Goal: Task Accomplishment & Management: Manage account settings

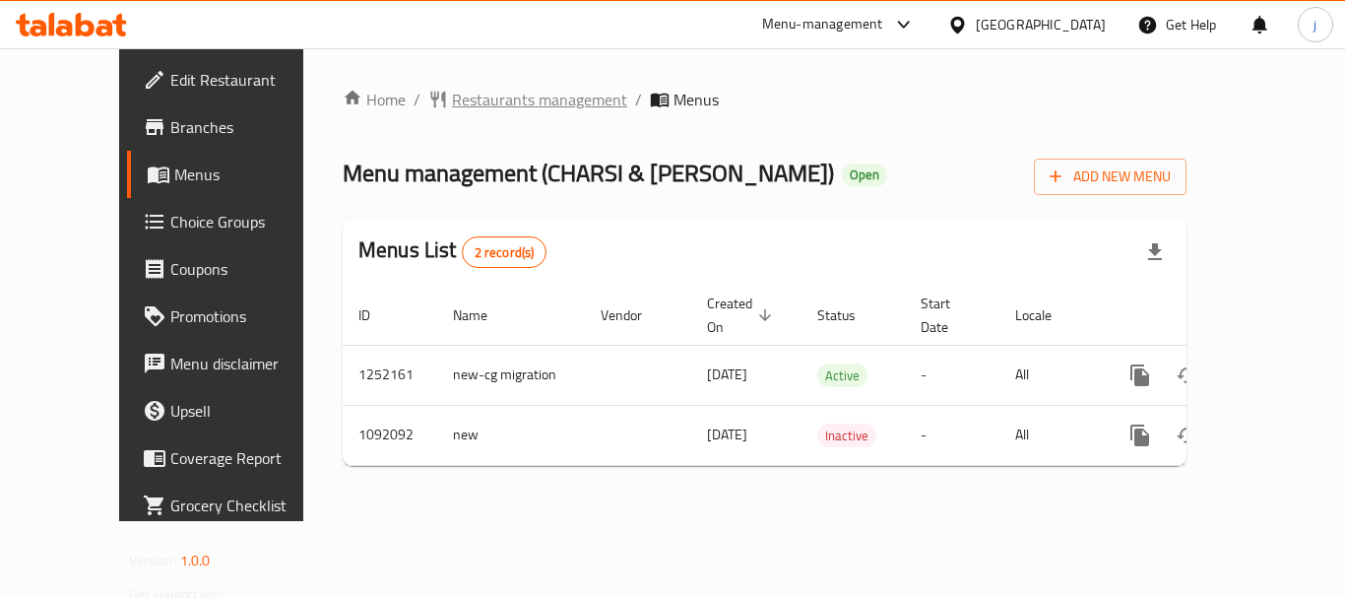
click at [496, 88] on span "Restaurants management" at bounding box center [539, 100] width 175 height 24
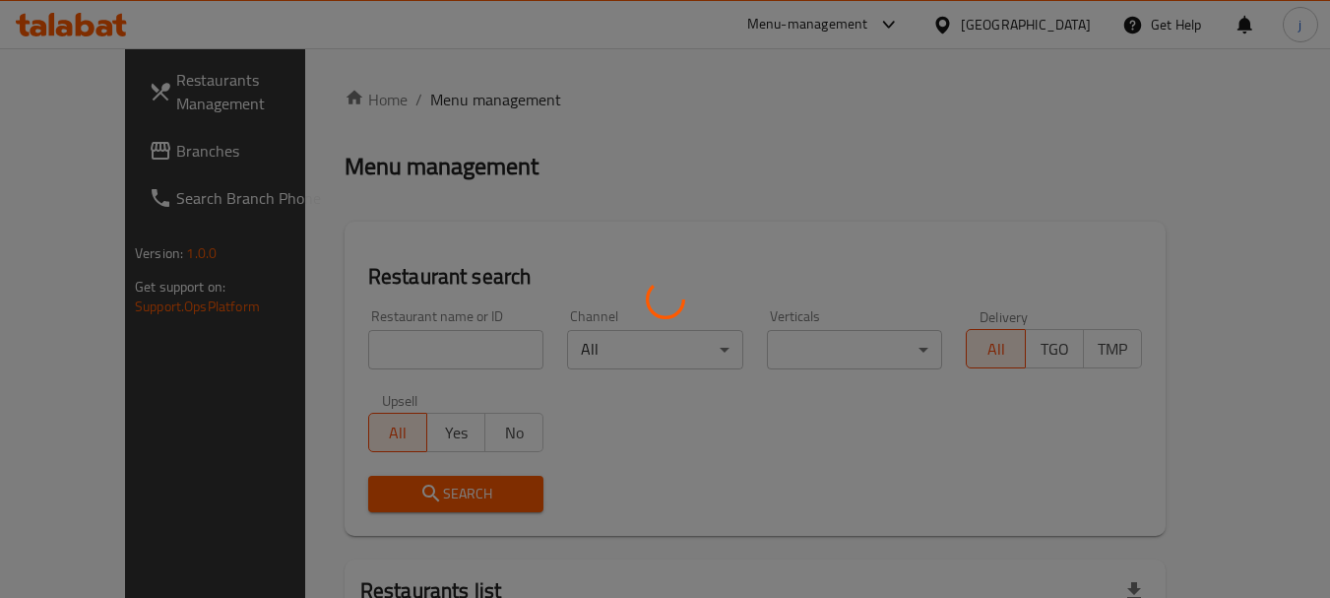
click at [103, 150] on div at bounding box center [665, 299] width 1330 height 598
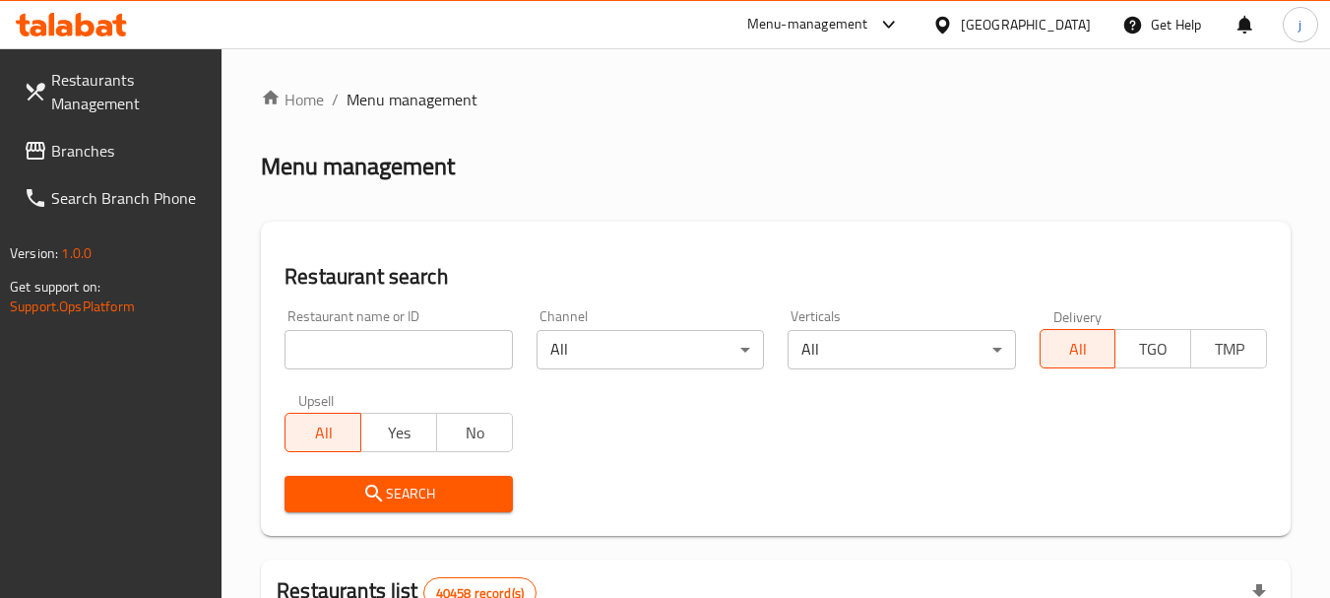
click at [102, 150] on span "Branches" at bounding box center [129, 151] width 156 height 24
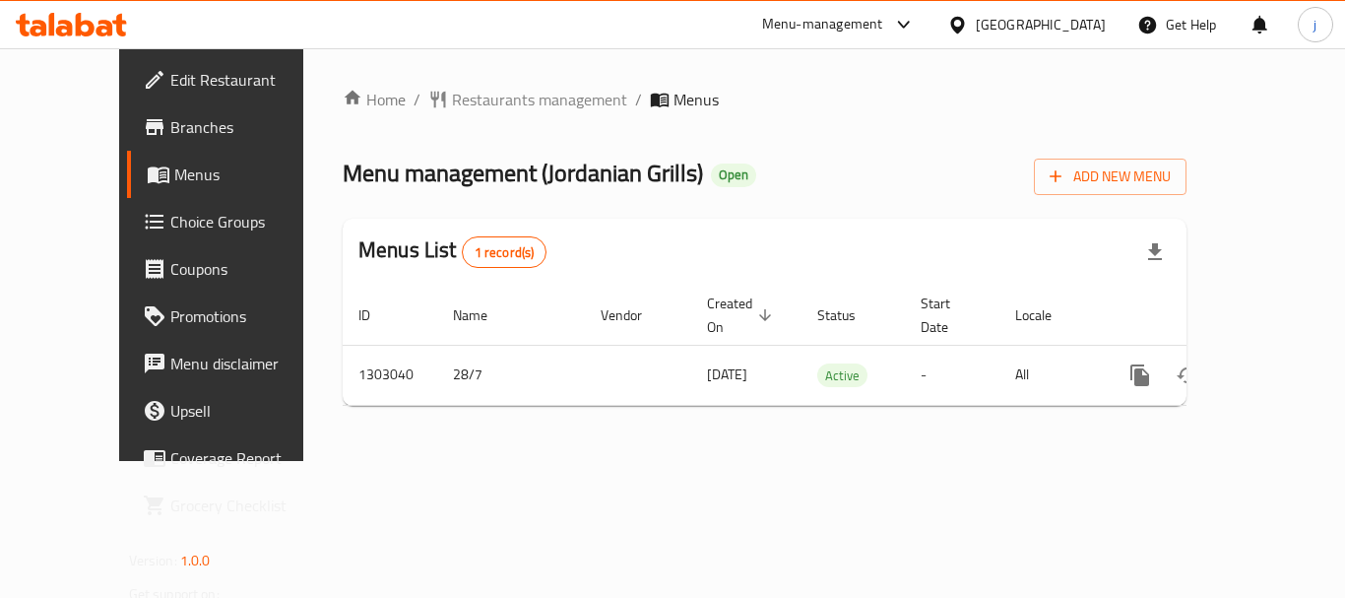
click at [1048, 26] on div "[GEOGRAPHIC_DATA]" at bounding box center [1041, 25] width 130 height 22
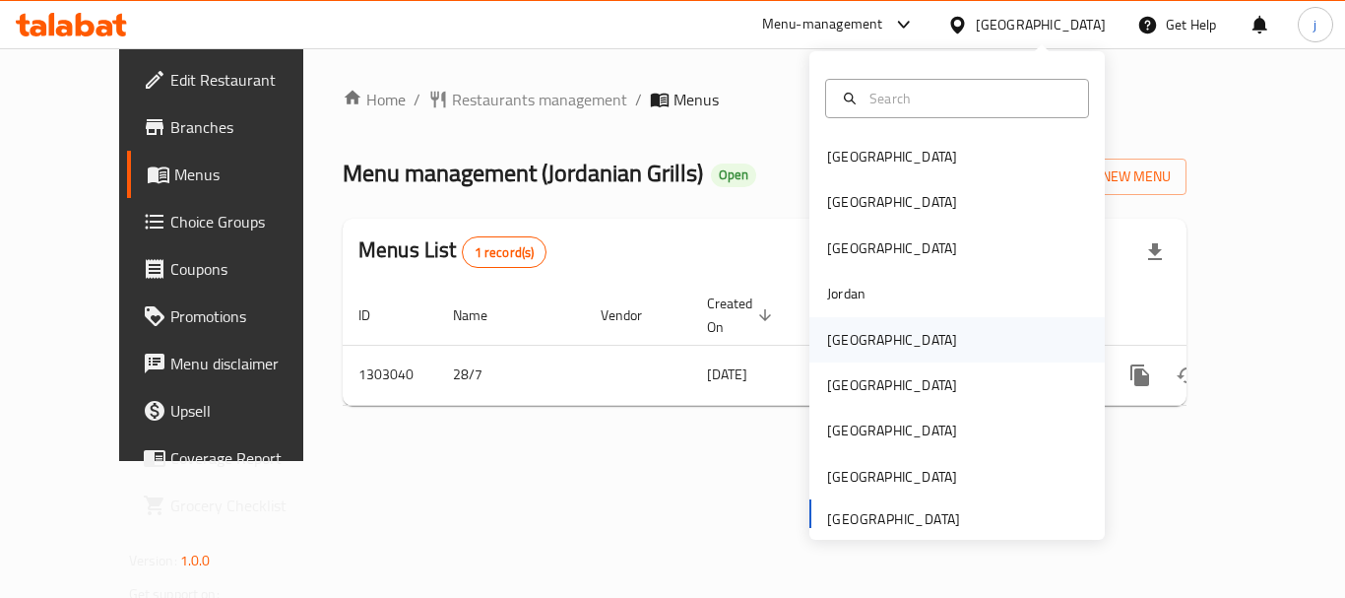
click at [811, 348] on div "[GEOGRAPHIC_DATA]" at bounding box center [891, 339] width 161 height 45
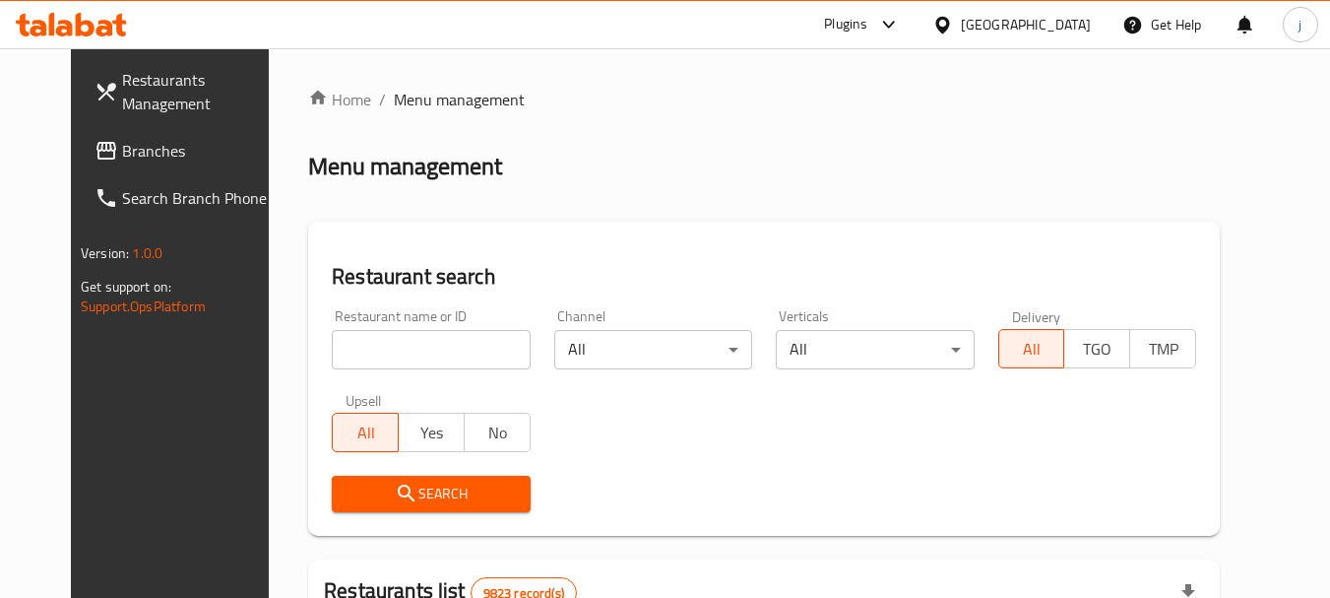
click at [122, 140] on span "Branches" at bounding box center [200, 151] width 156 height 24
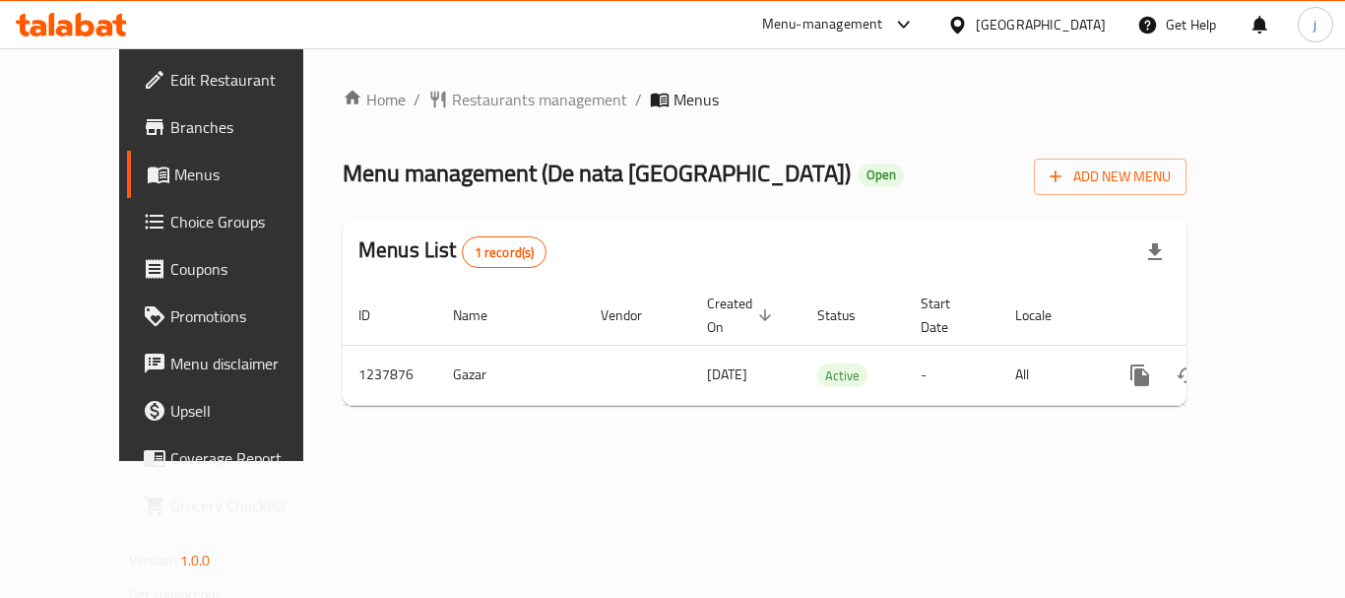
click at [1103, 21] on div "[GEOGRAPHIC_DATA]" at bounding box center [1041, 25] width 130 height 22
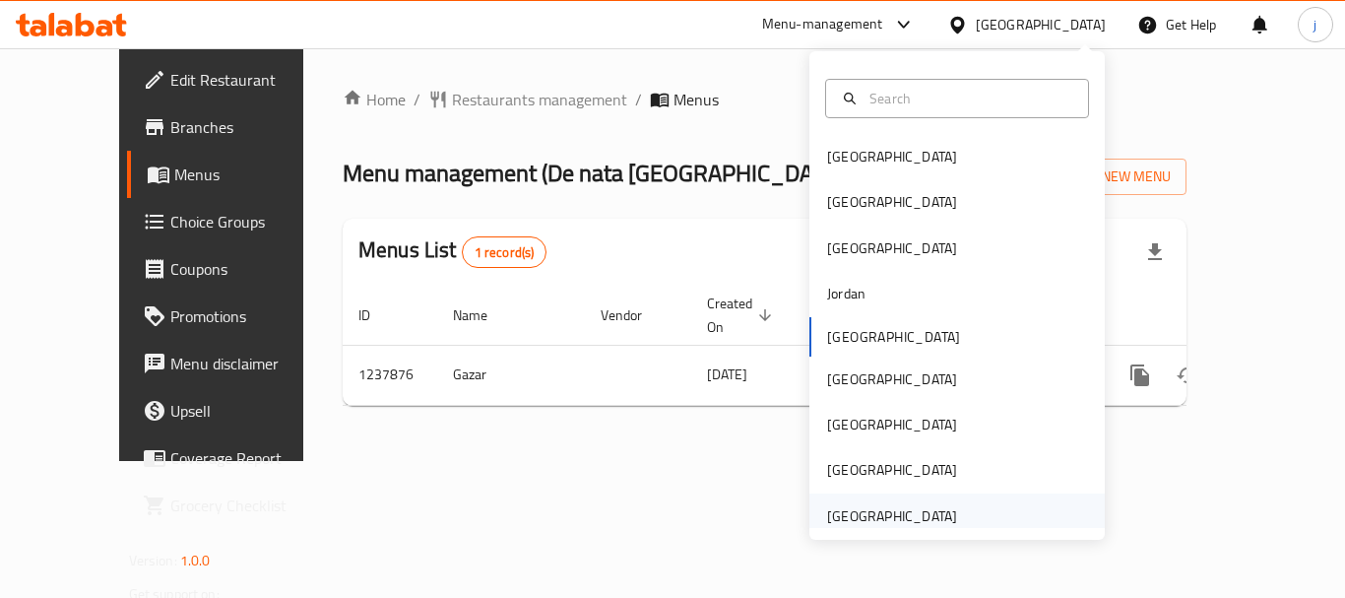
click at [873, 522] on div "[GEOGRAPHIC_DATA]" at bounding box center [892, 516] width 130 height 22
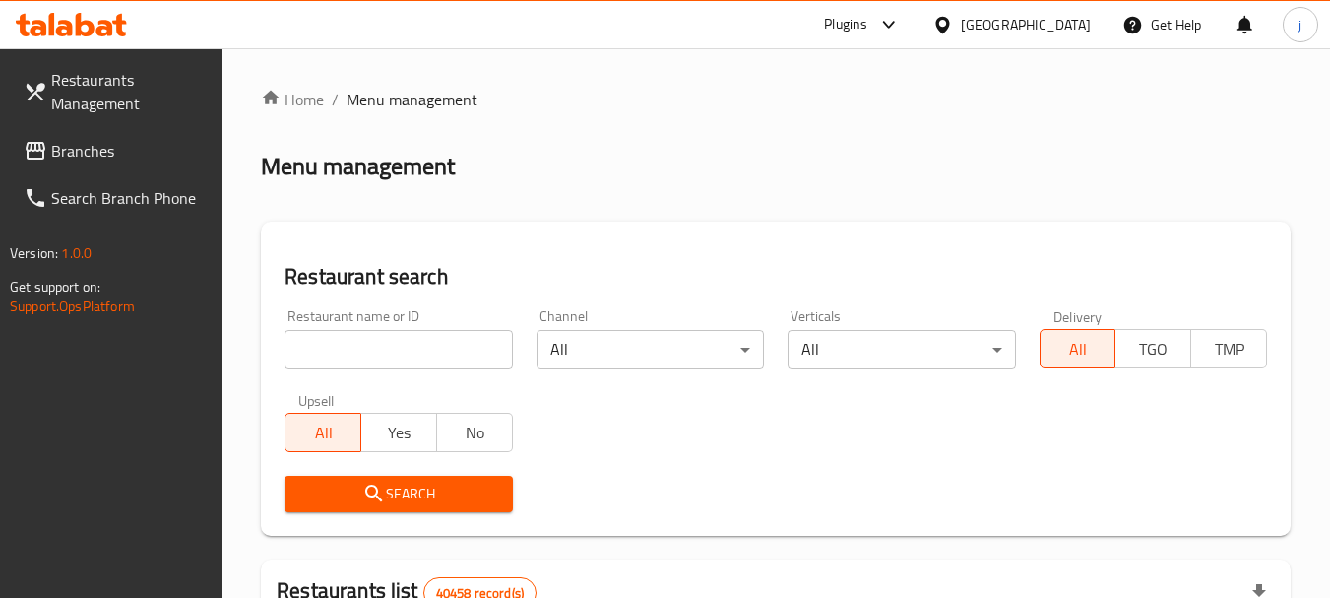
click at [85, 143] on span "Branches" at bounding box center [129, 151] width 156 height 24
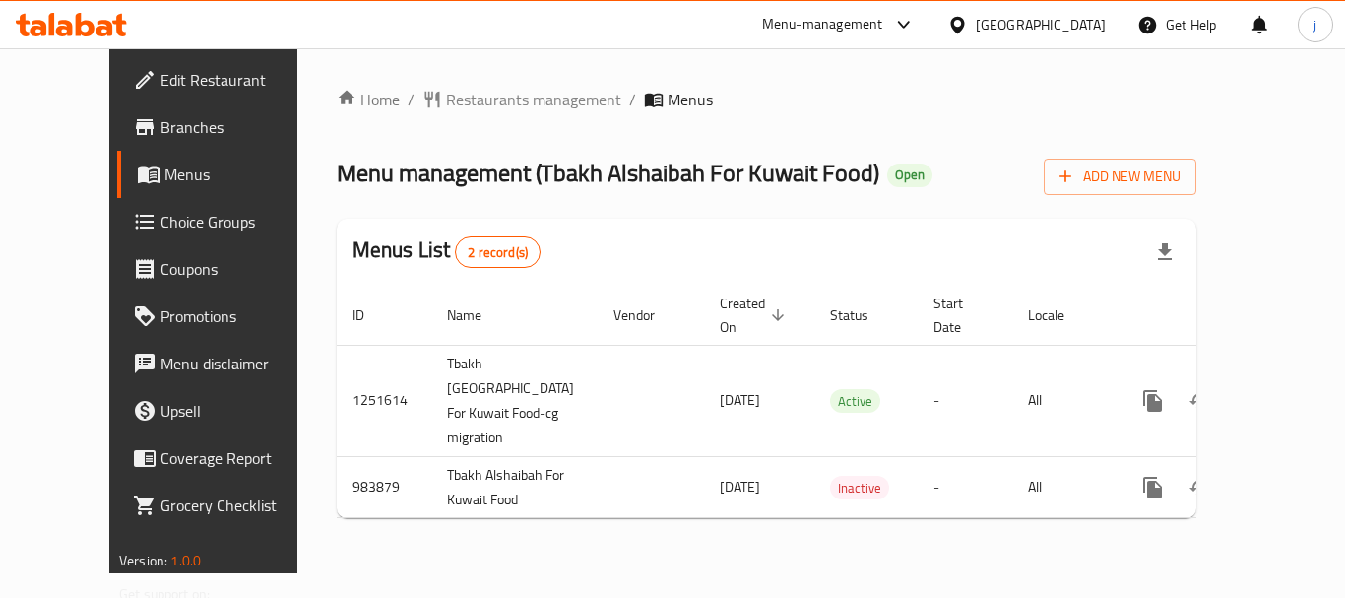
click at [997, 14] on div "[GEOGRAPHIC_DATA]" at bounding box center [1041, 25] width 130 height 22
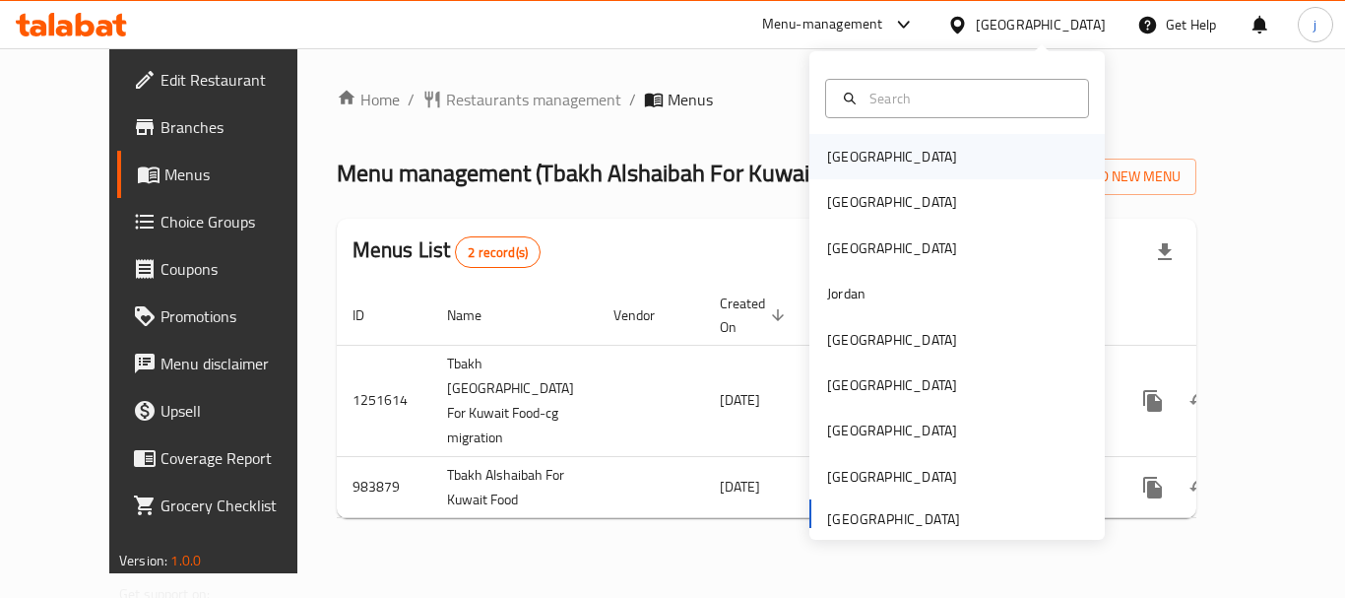
click at [867, 155] on div "[GEOGRAPHIC_DATA]" at bounding box center [891, 156] width 161 height 45
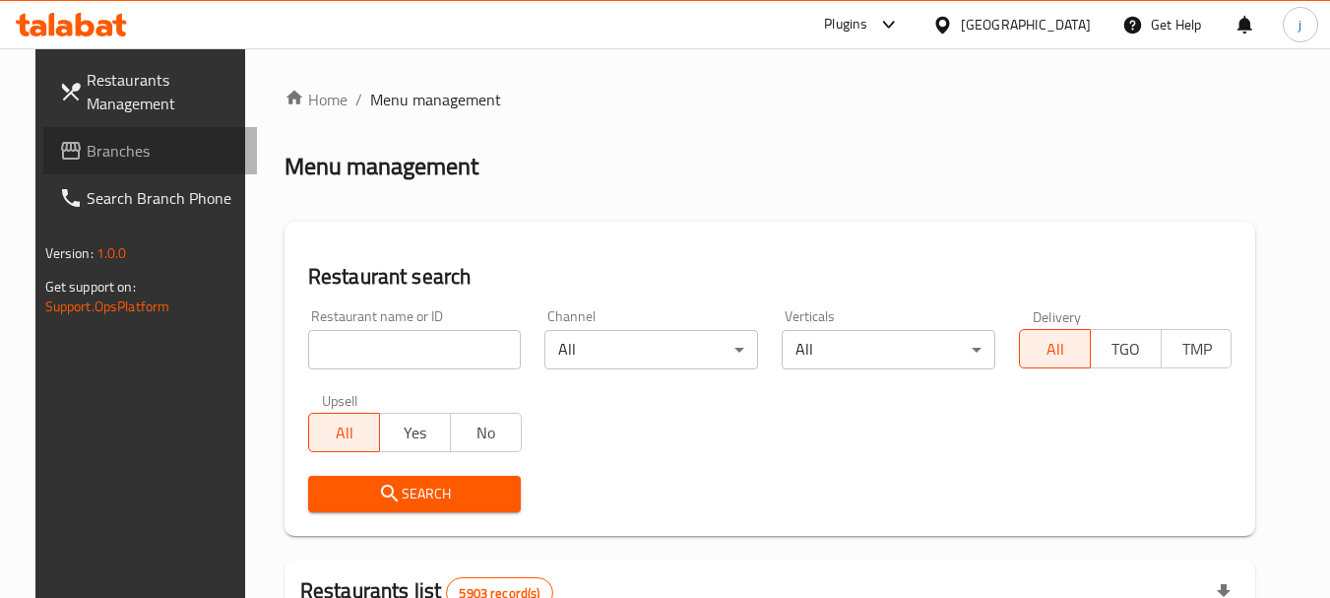
click at [107, 148] on span "Branches" at bounding box center [165, 151] width 156 height 24
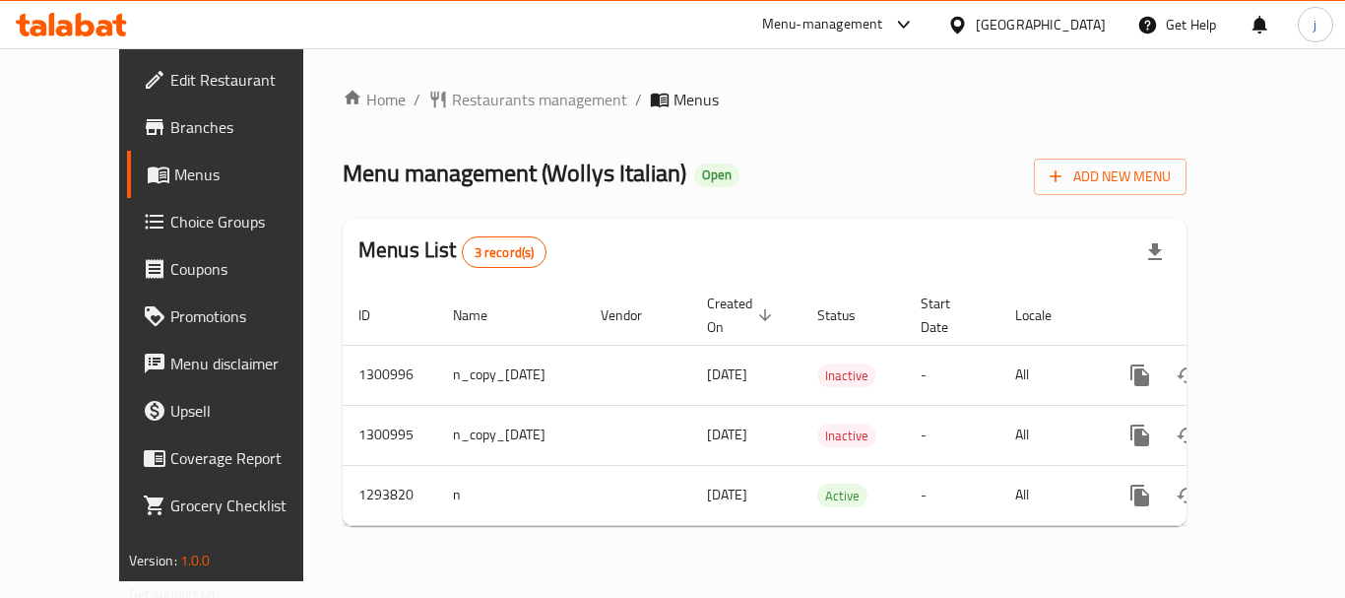
click at [964, 24] on icon at bounding box center [957, 24] width 14 height 17
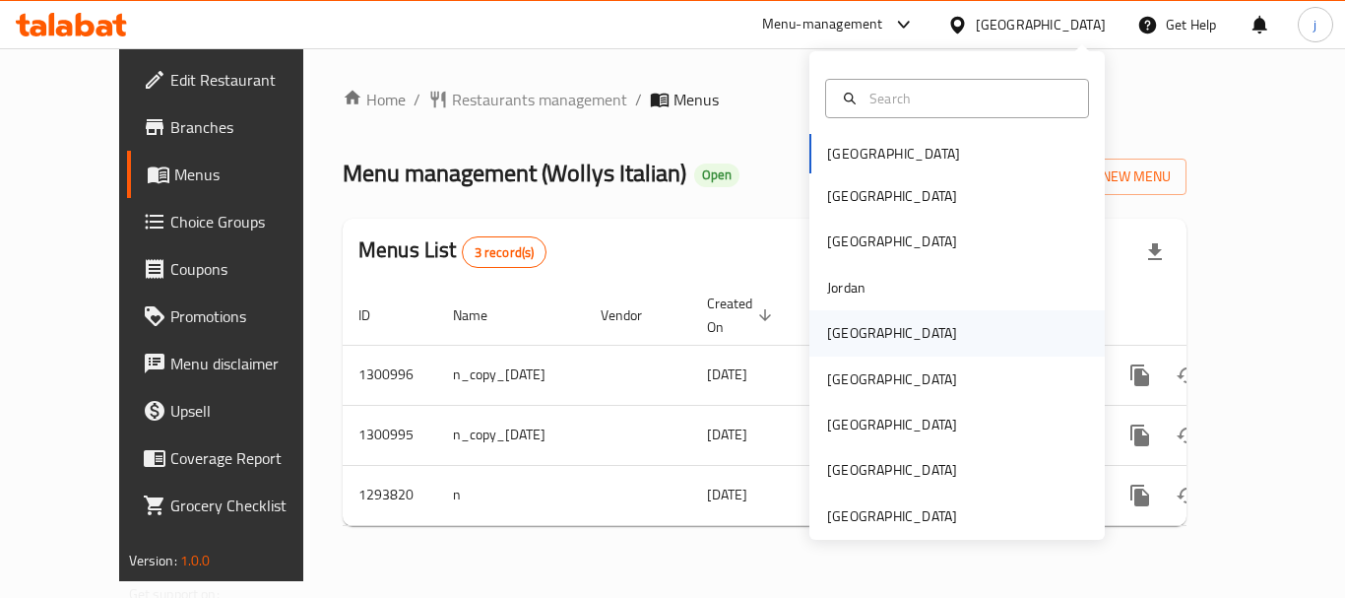
click at [840, 336] on div "[GEOGRAPHIC_DATA]" at bounding box center [892, 333] width 130 height 22
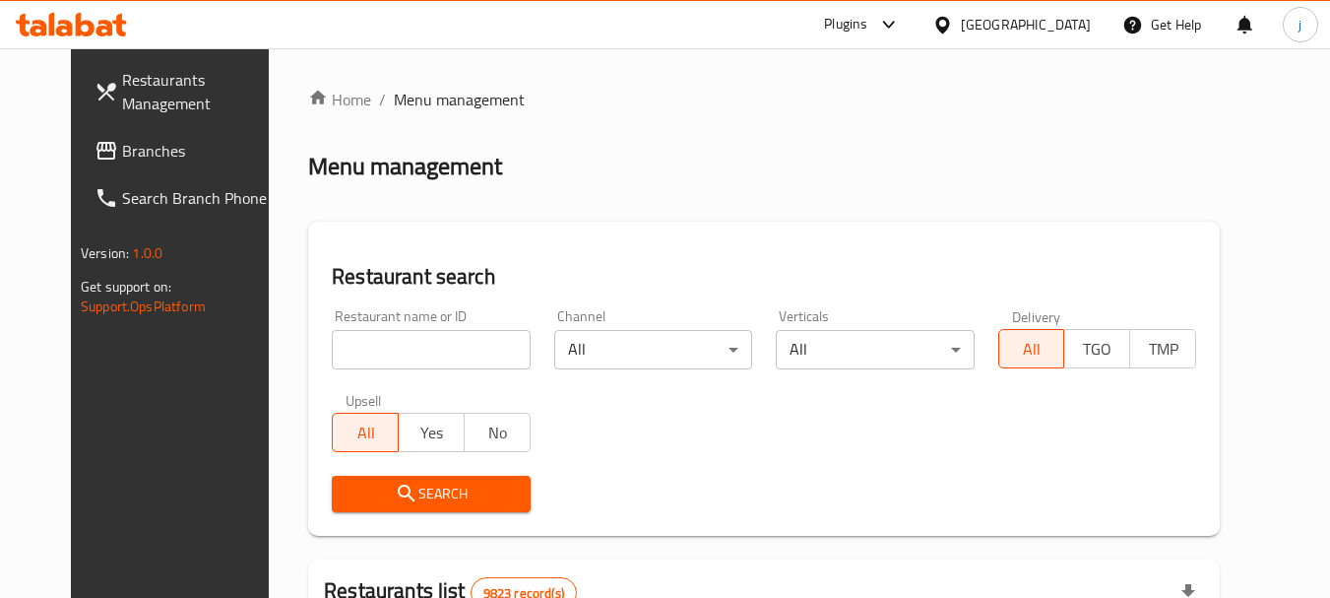
click at [122, 153] on span "Branches" at bounding box center [200, 151] width 156 height 24
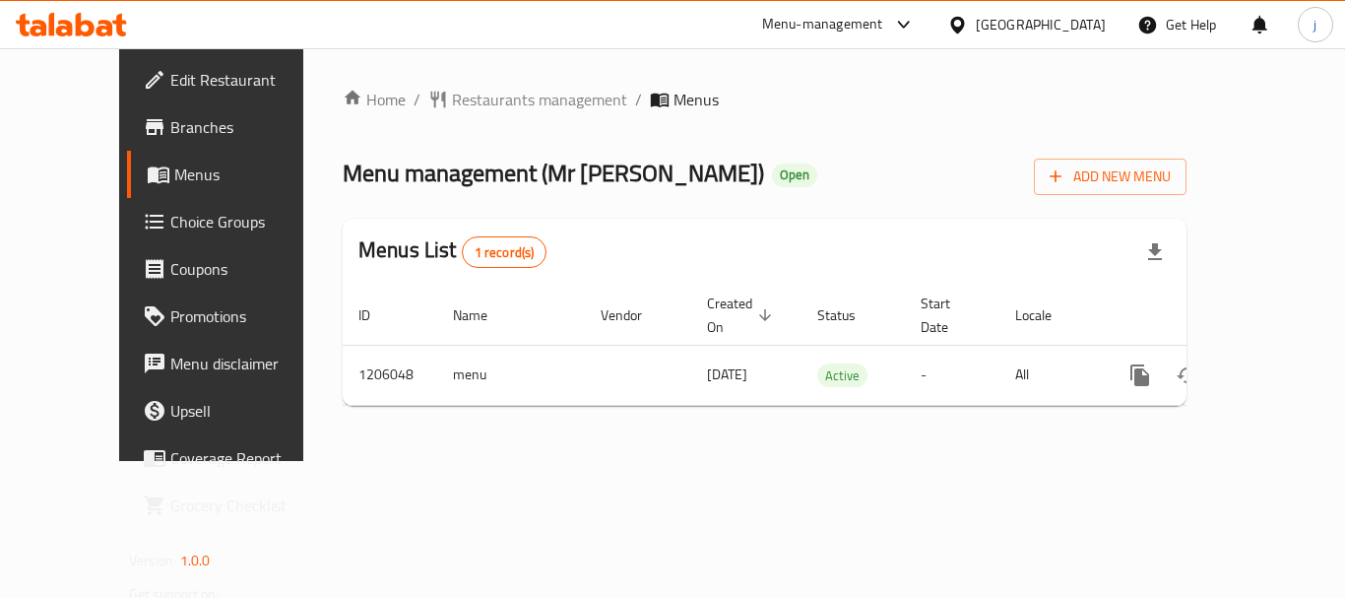
click at [170, 92] on span "Edit Restaurant" at bounding box center [249, 80] width 158 height 24
click at [170, 220] on span "Choice Groups" at bounding box center [249, 222] width 158 height 24
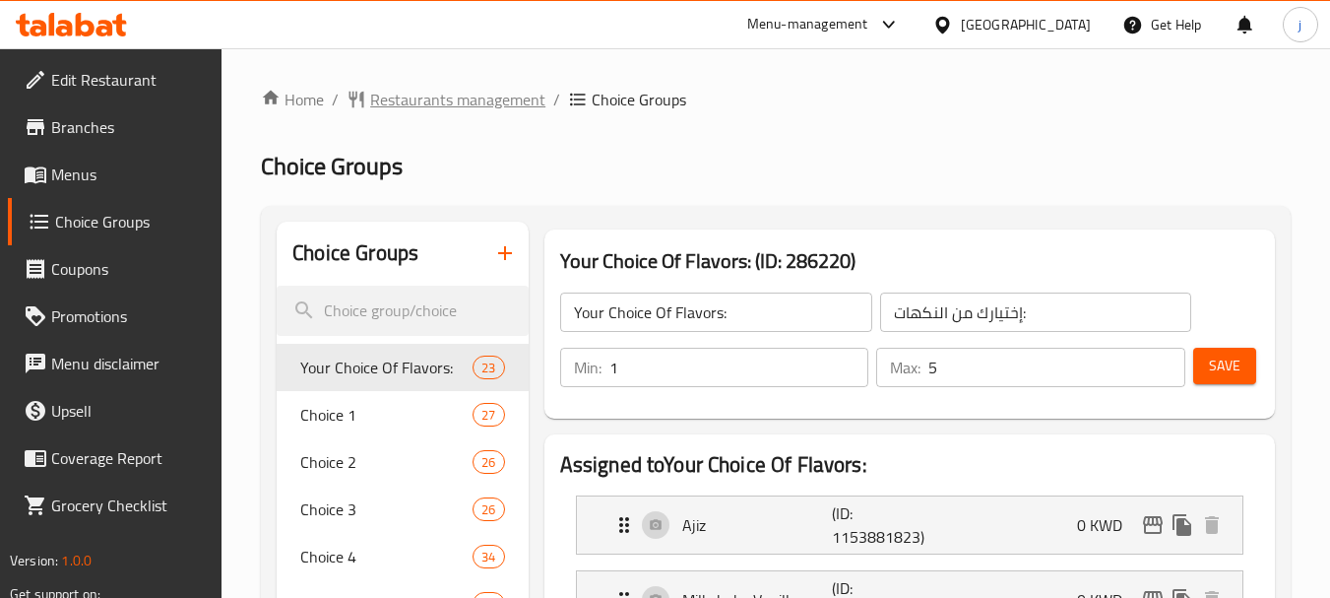
click at [451, 100] on span "Restaurants management" at bounding box center [457, 100] width 175 height 24
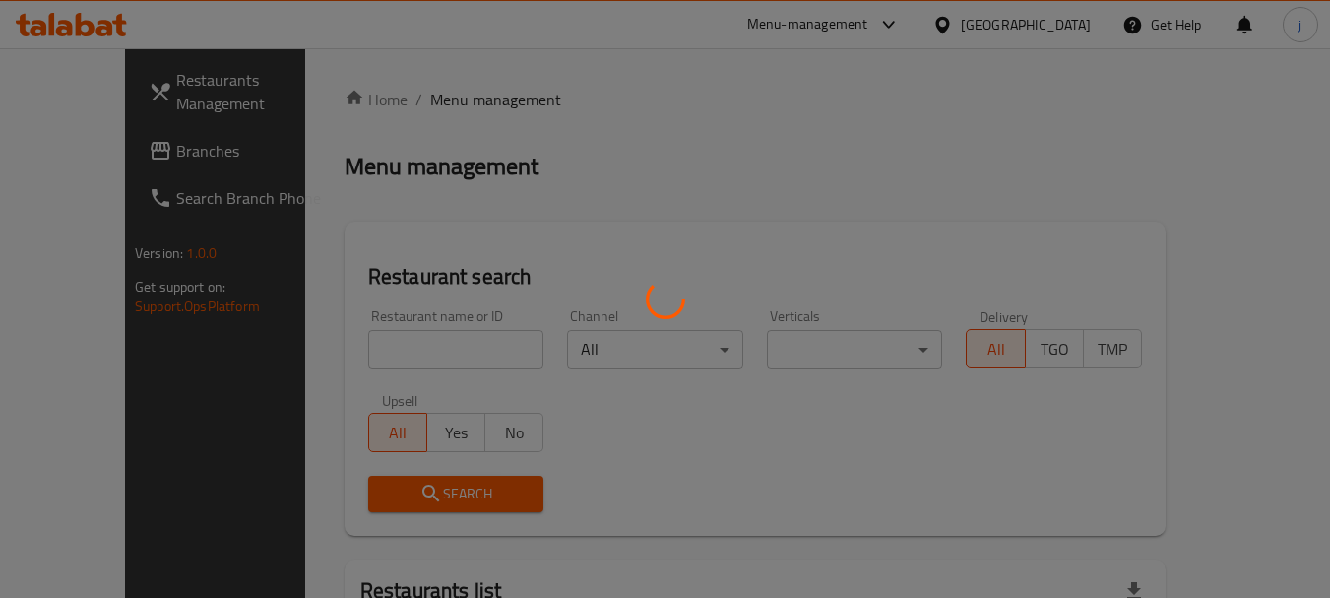
click at [108, 141] on div at bounding box center [665, 299] width 1330 height 598
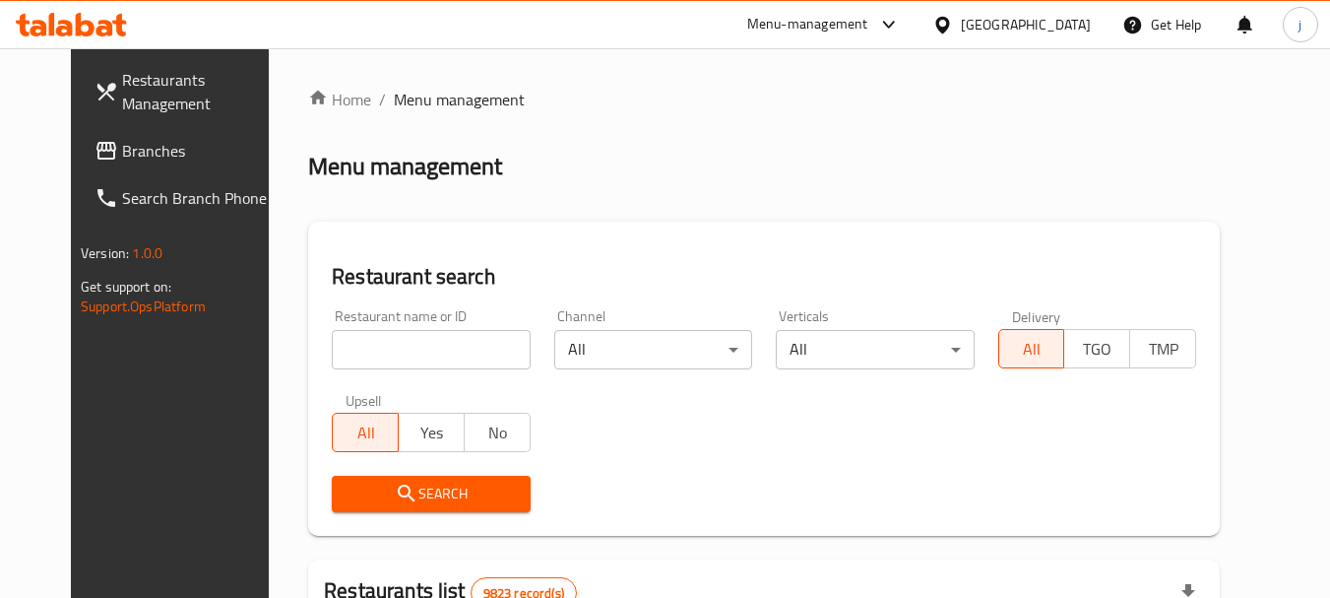
click at [122, 145] on span "Branches" at bounding box center [200, 151] width 156 height 24
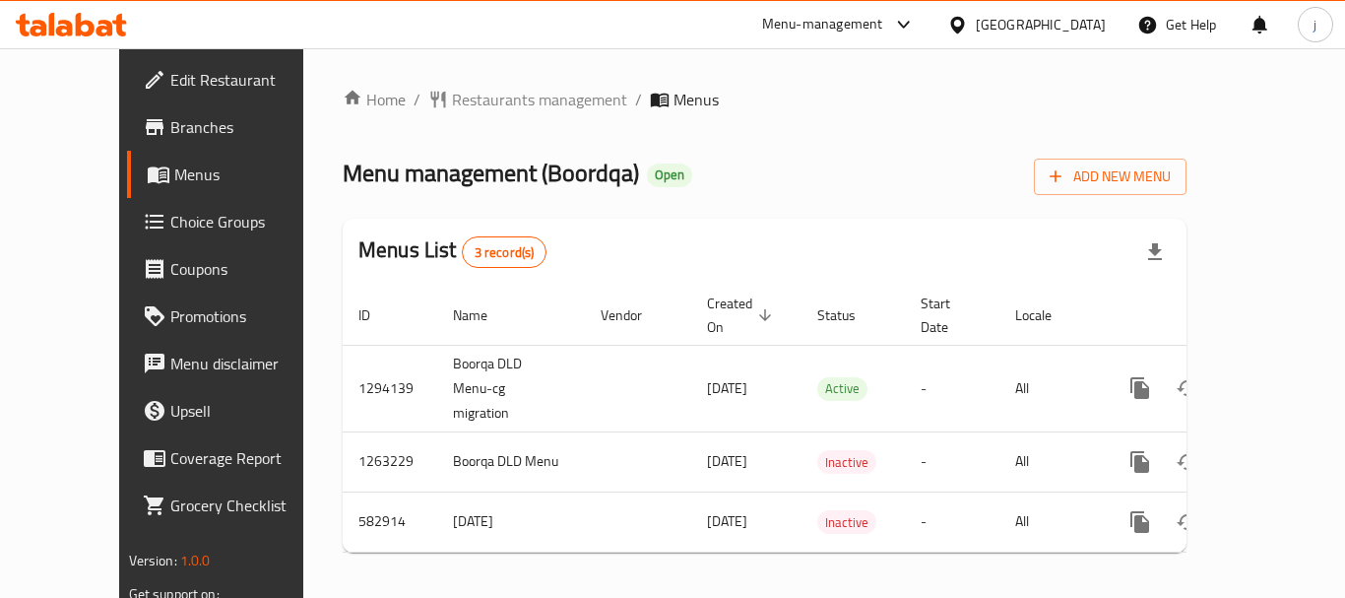
click at [964, 30] on icon at bounding box center [957, 24] width 14 height 17
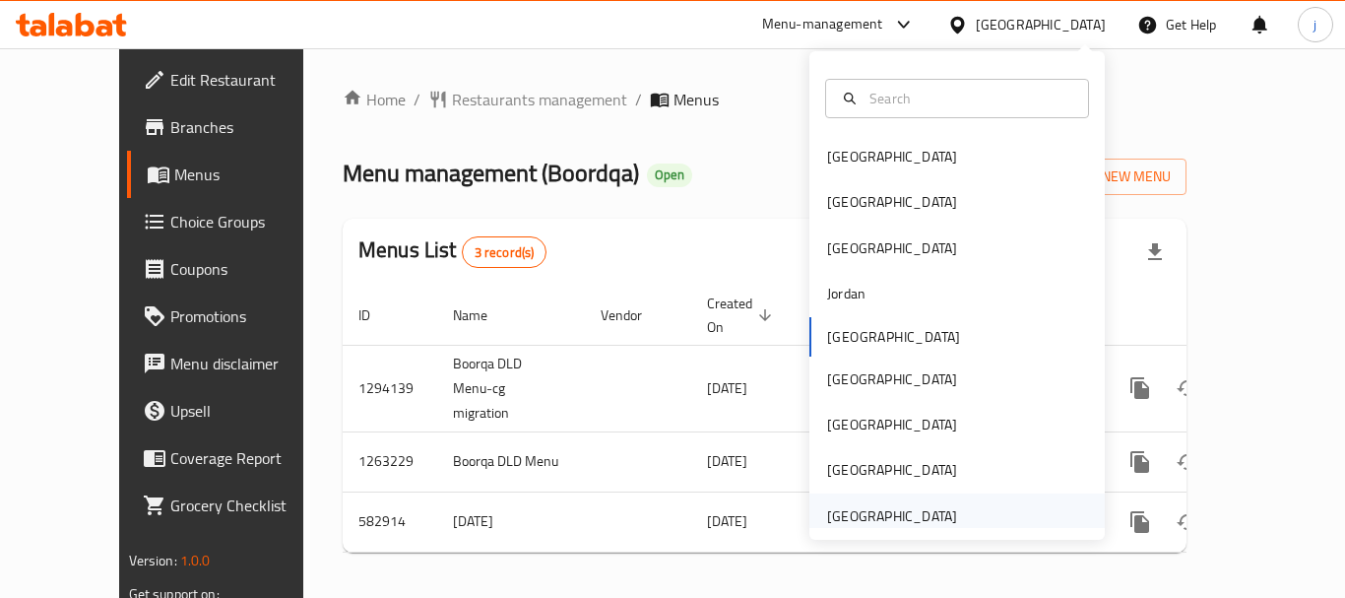
click at [895, 506] on div "[GEOGRAPHIC_DATA]" at bounding box center [892, 516] width 130 height 22
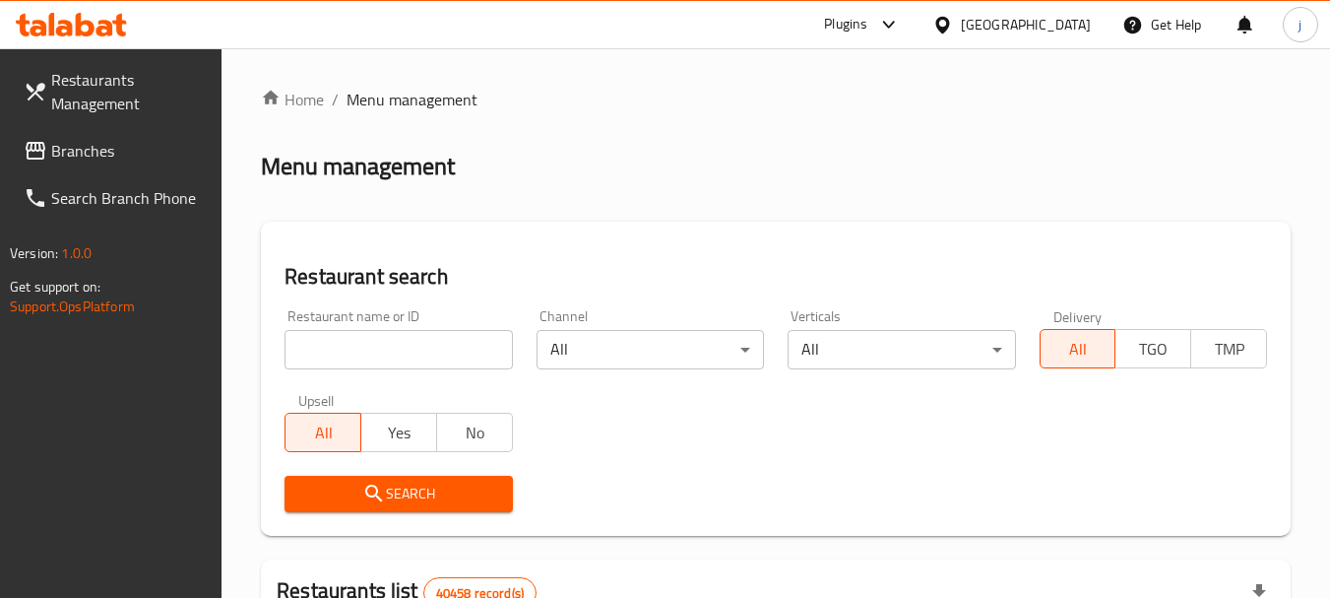
click at [90, 156] on span "Branches" at bounding box center [129, 151] width 156 height 24
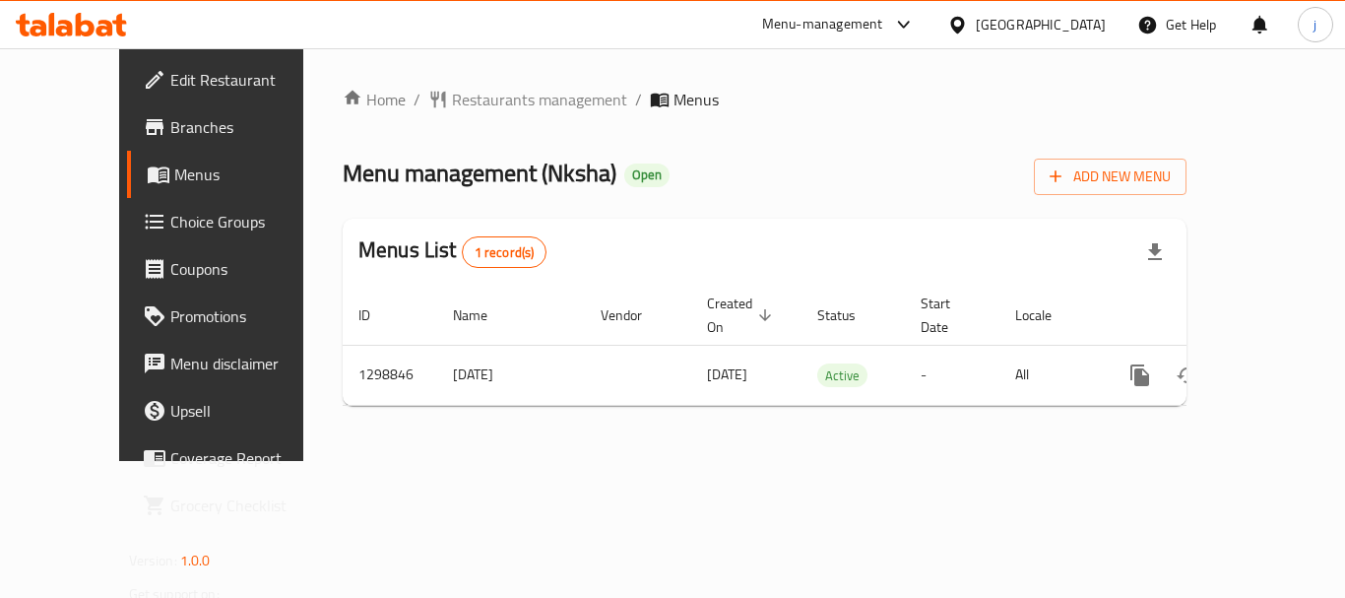
click at [1010, 24] on div "[GEOGRAPHIC_DATA]" at bounding box center [1041, 25] width 130 height 22
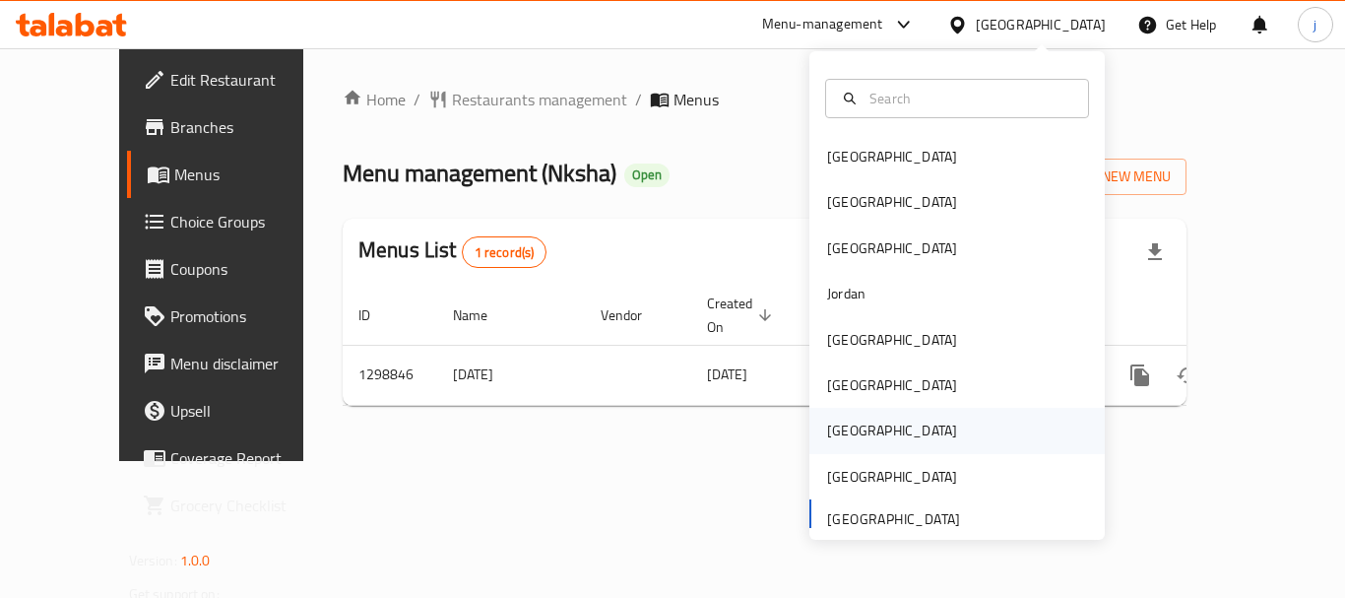
click at [827, 430] on div "[GEOGRAPHIC_DATA]" at bounding box center [892, 430] width 130 height 22
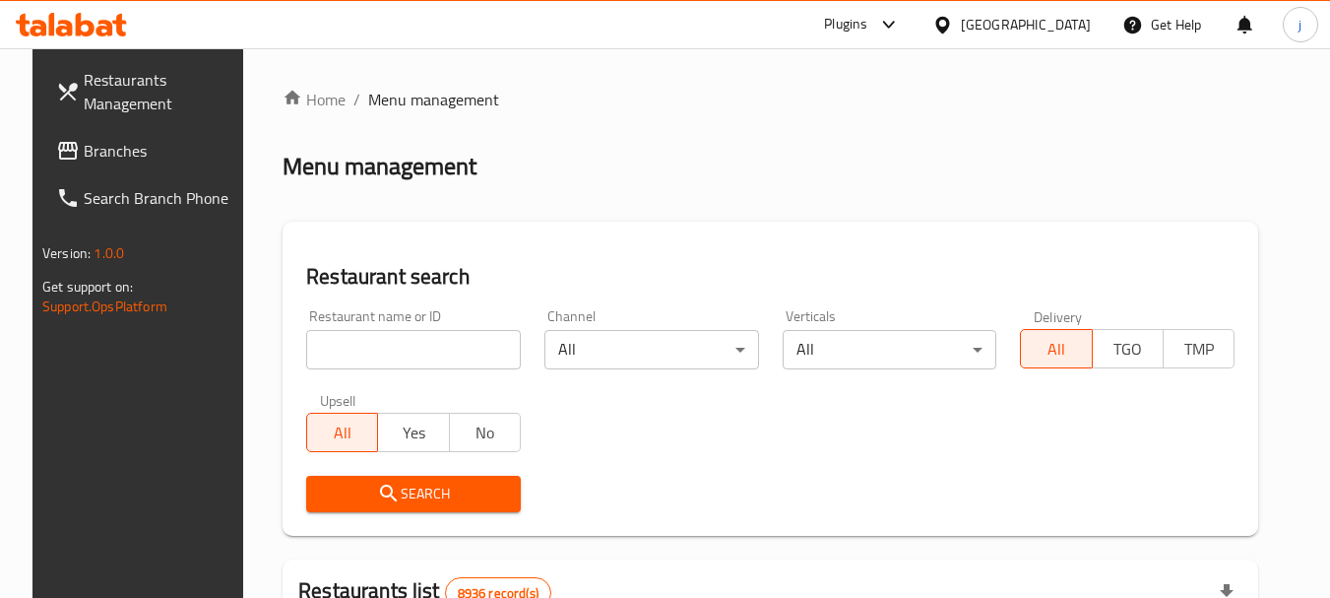
click at [129, 144] on span "Branches" at bounding box center [162, 151] width 156 height 24
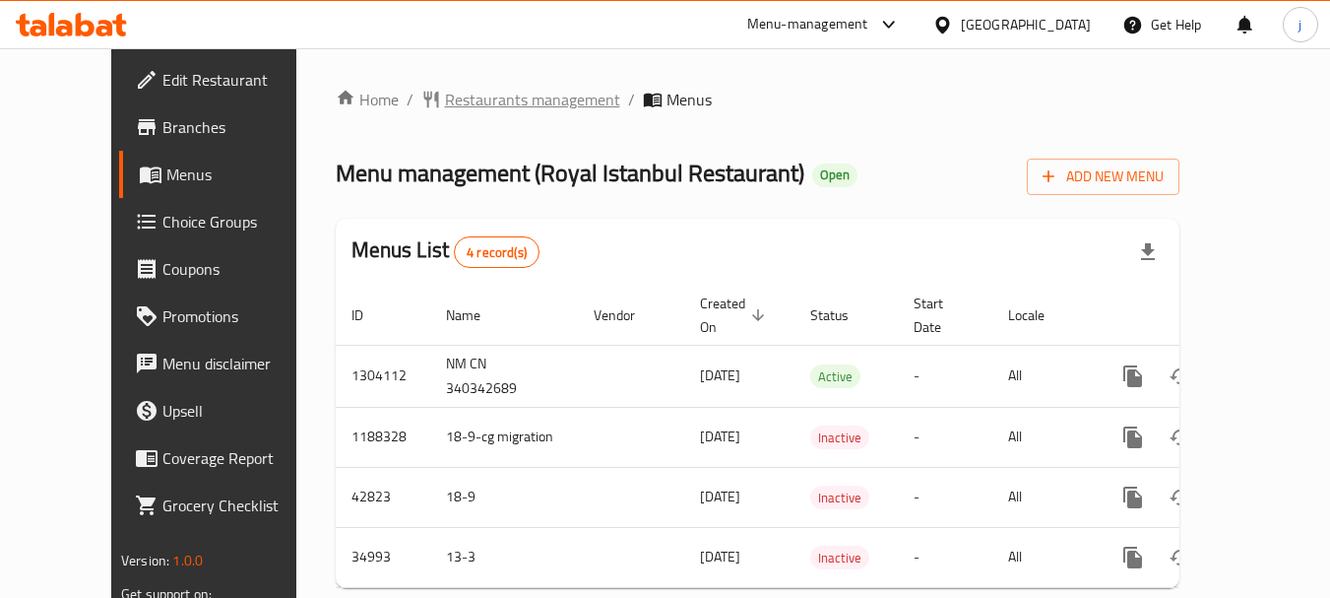
click at [445, 98] on span "Restaurants management" at bounding box center [532, 100] width 175 height 24
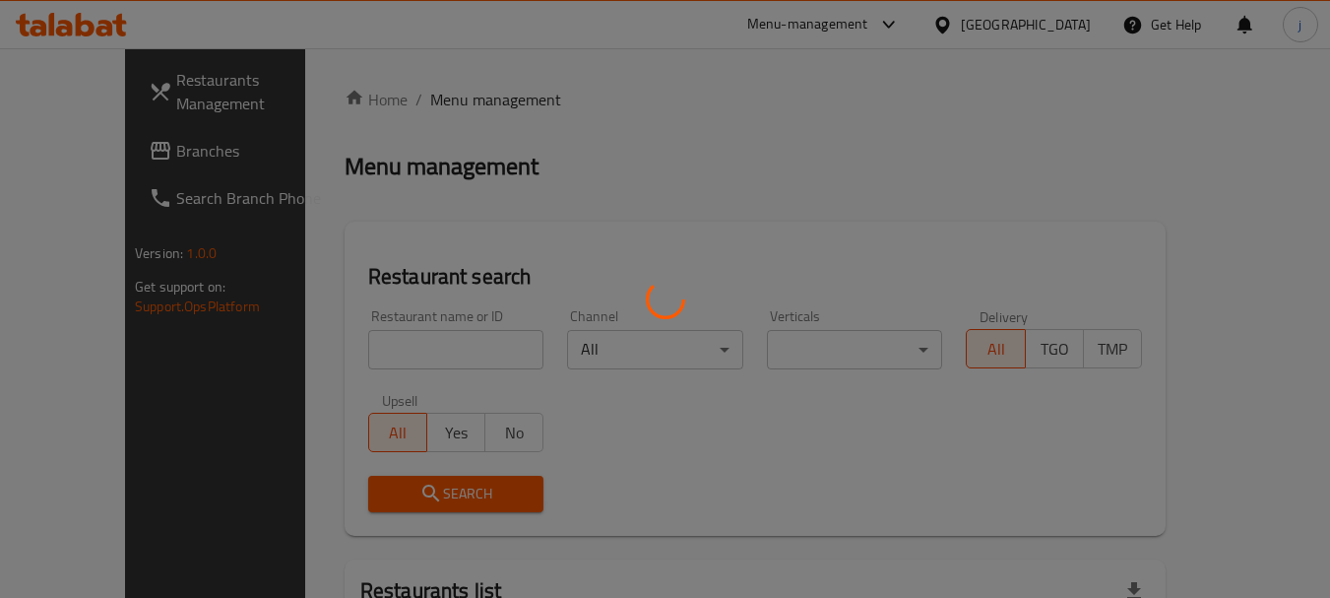
click at [104, 158] on div at bounding box center [665, 299] width 1330 height 598
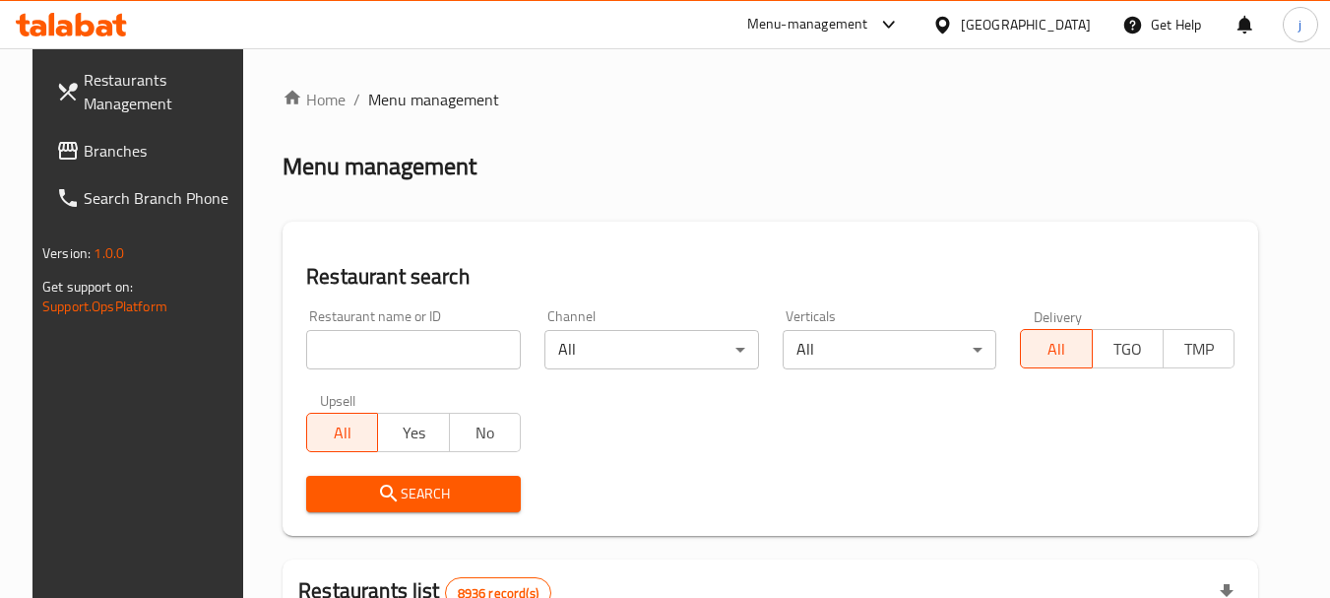
click at [104, 160] on span "Branches" at bounding box center [162, 151] width 156 height 24
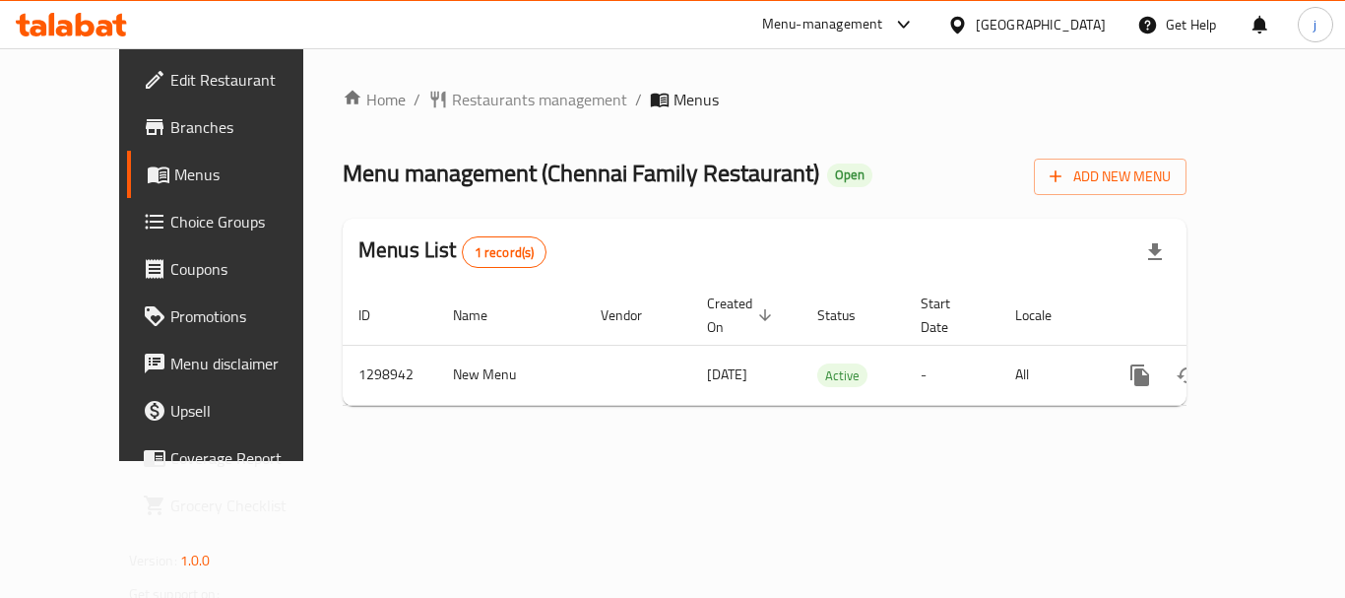
click at [968, 21] on icon at bounding box center [957, 25] width 21 height 21
click at [1054, 38] on div "Qatar" at bounding box center [1026, 24] width 190 height 47
click at [1046, 11] on div "[GEOGRAPHIC_DATA]" at bounding box center [1026, 24] width 190 height 47
click at [976, 19] on div at bounding box center [961, 25] width 29 height 22
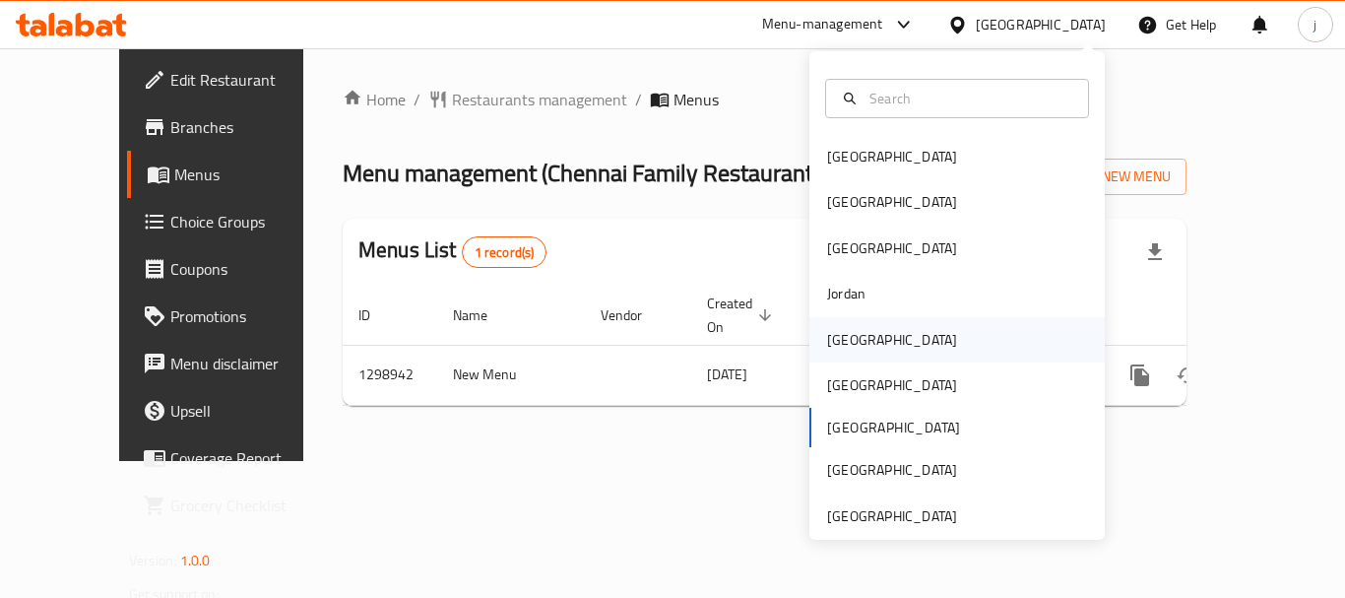
click at [839, 330] on div "[GEOGRAPHIC_DATA]" at bounding box center [892, 340] width 130 height 22
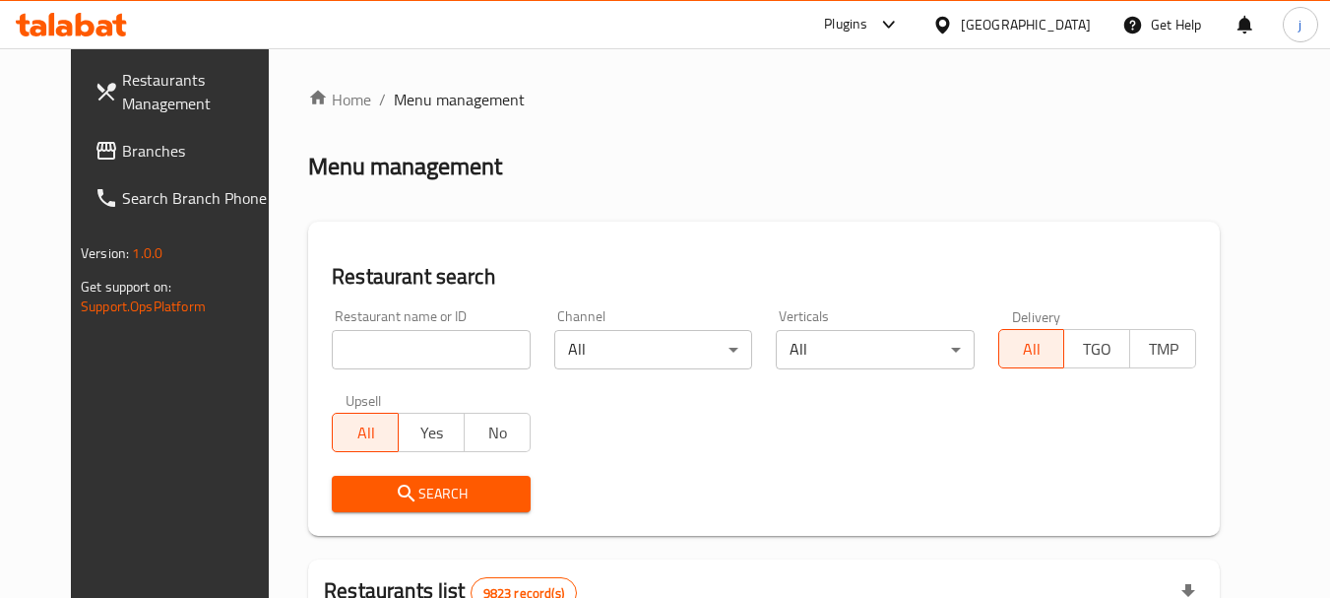
drag, startPoint x: 89, startPoint y: 154, endPoint x: 10, endPoint y: 175, distance: 81.7
click at [122, 154] on span "Branches" at bounding box center [200, 151] width 156 height 24
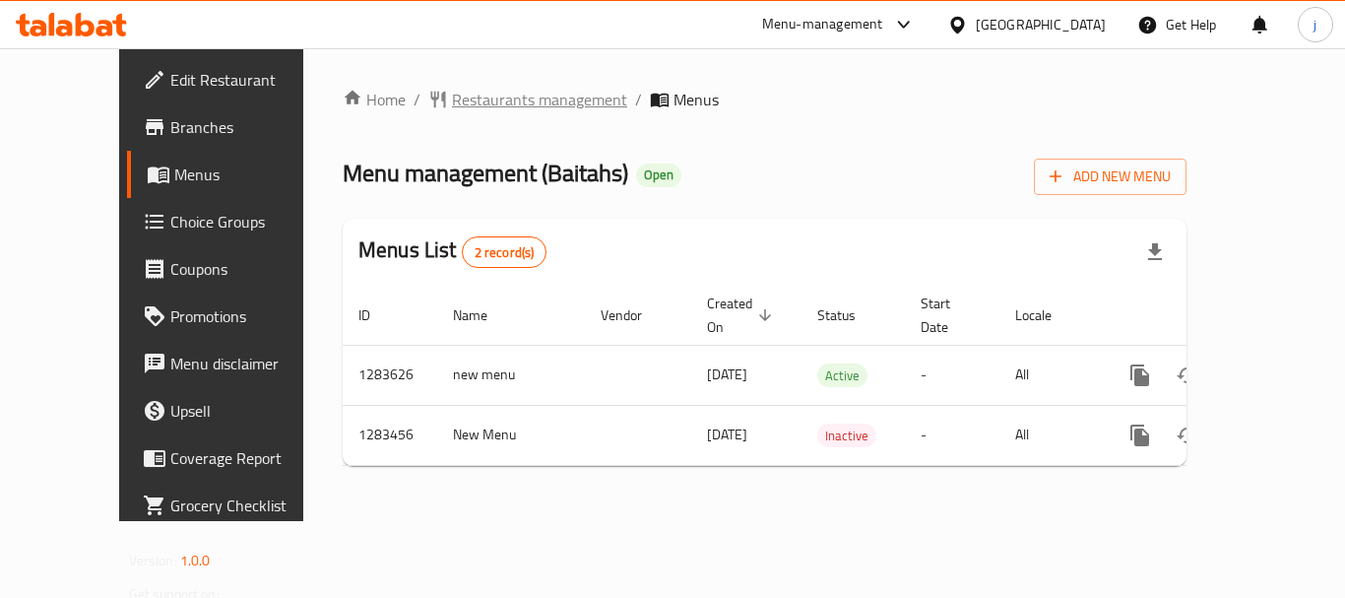
click at [468, 111] on span "Restaurants management" at bounding box center [539, 100] width 175 height 24
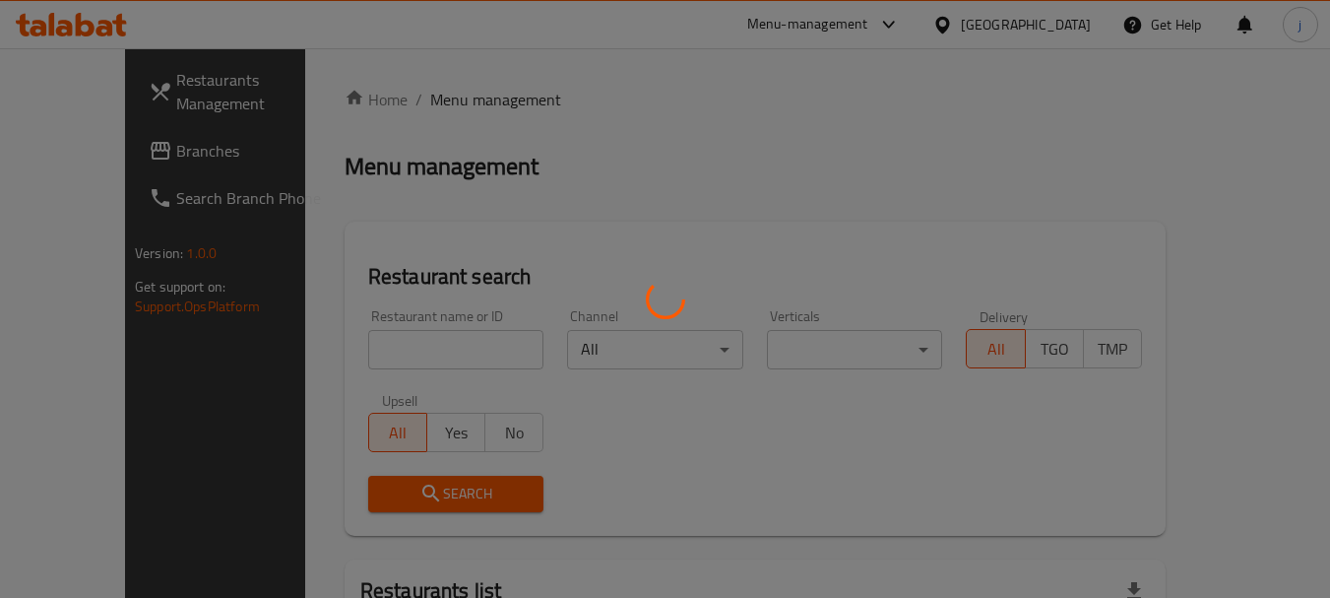
click at [74, 154] on div at bounding box center [665, 299] width 1330 height 598
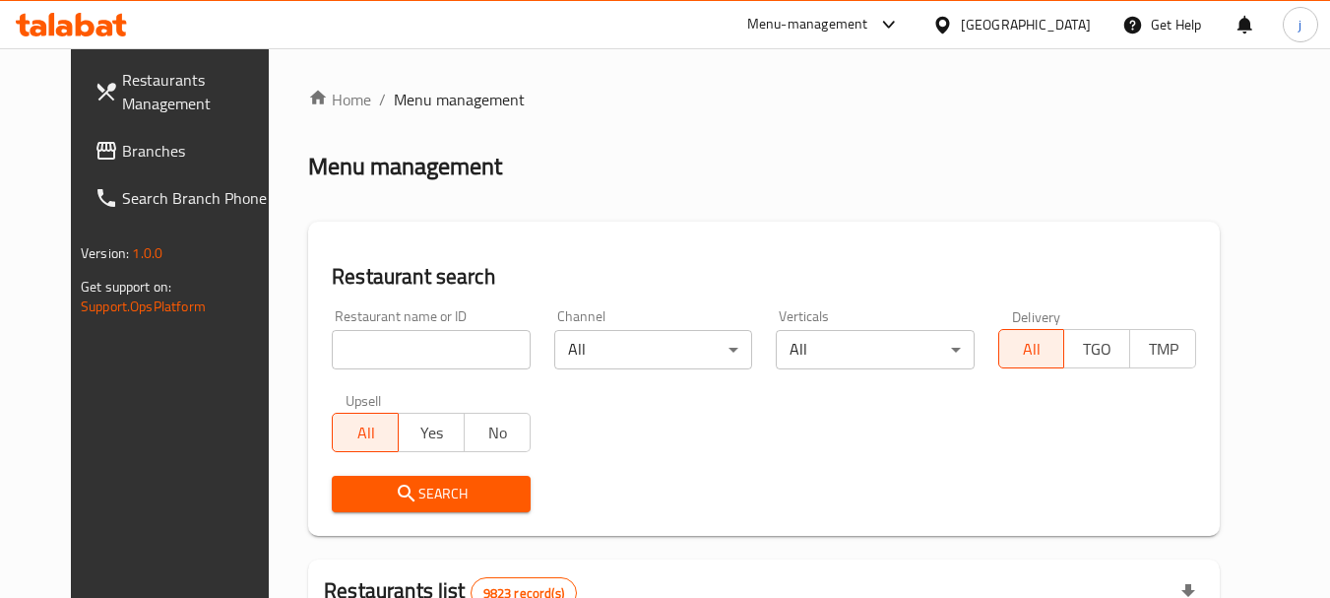
click at [122, 154] on span "Branches" at bounding box center [200, 151] width 156 height 24
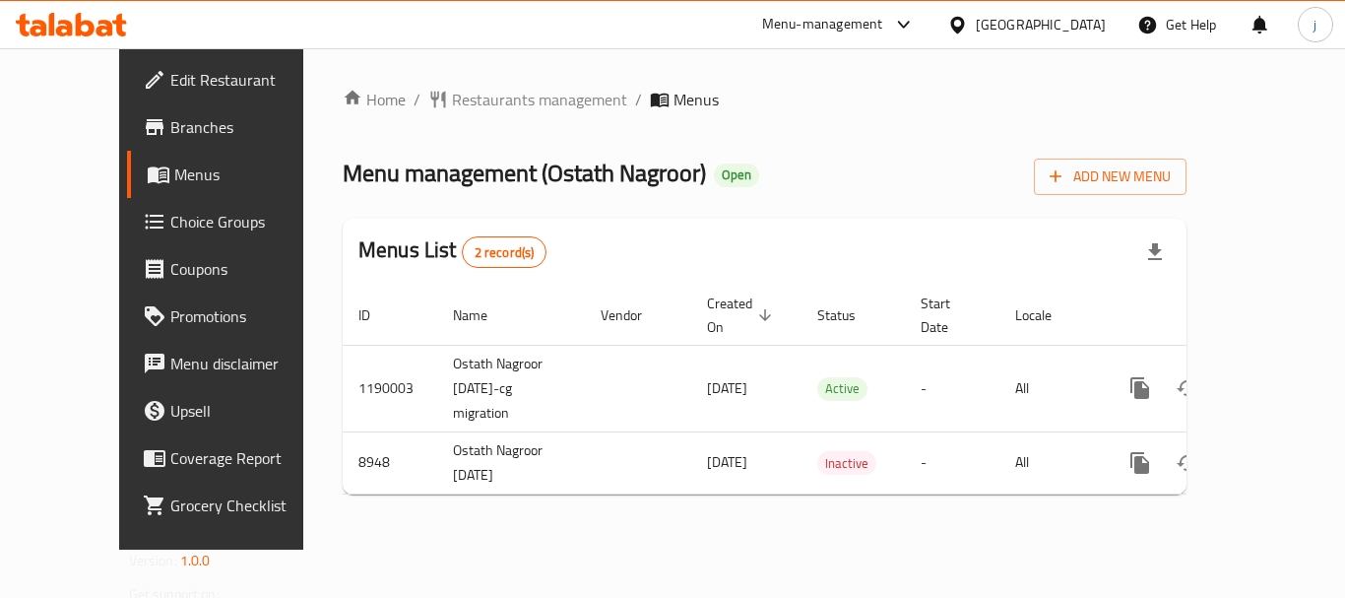
click at [1073, 32] on div "[GEOGRAPHIC_DATA]" at bounding box center [1041, 25] width 130 height 22
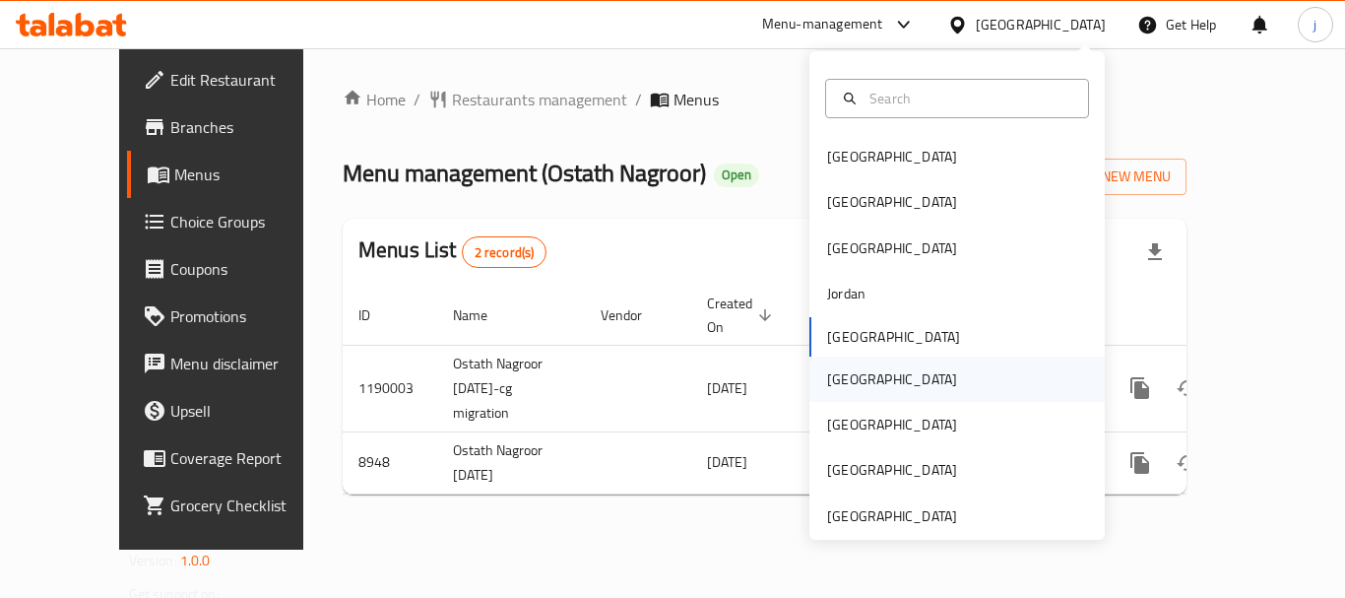
click at [847, 374] on div "[GEOGRAPHIC_DATA]" at bounding box center [892, 379] width 130 height 22
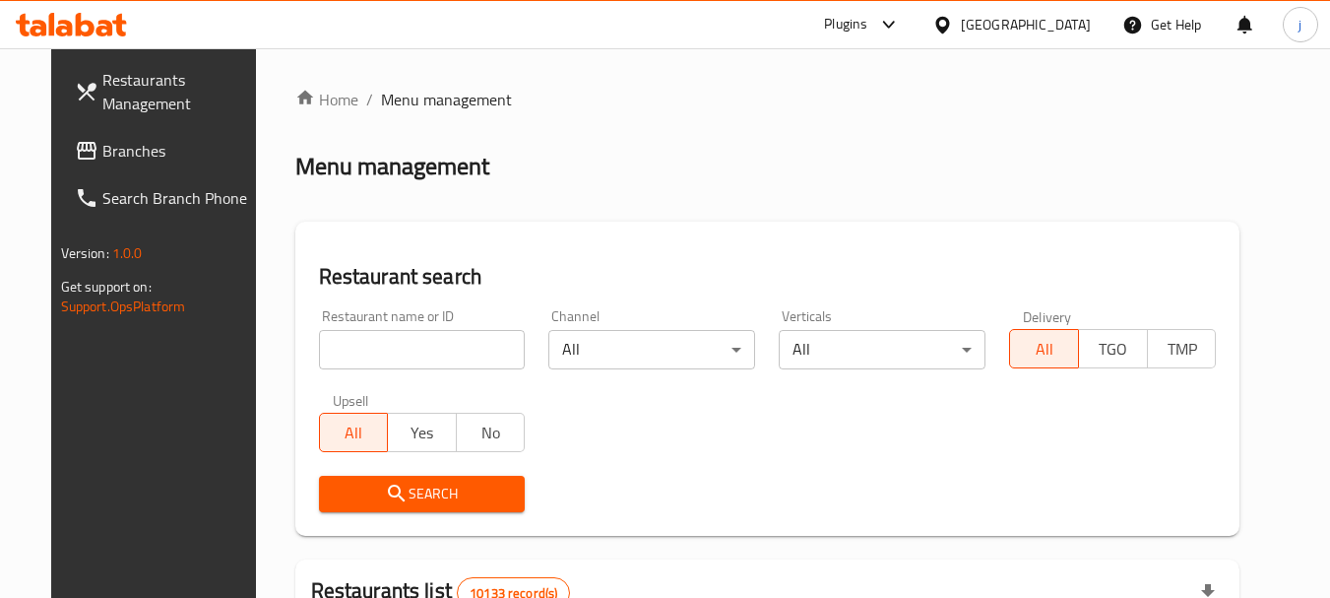
click at [92, 165] on link "Branches" at bounding box center [166, 150] width 215 height 47
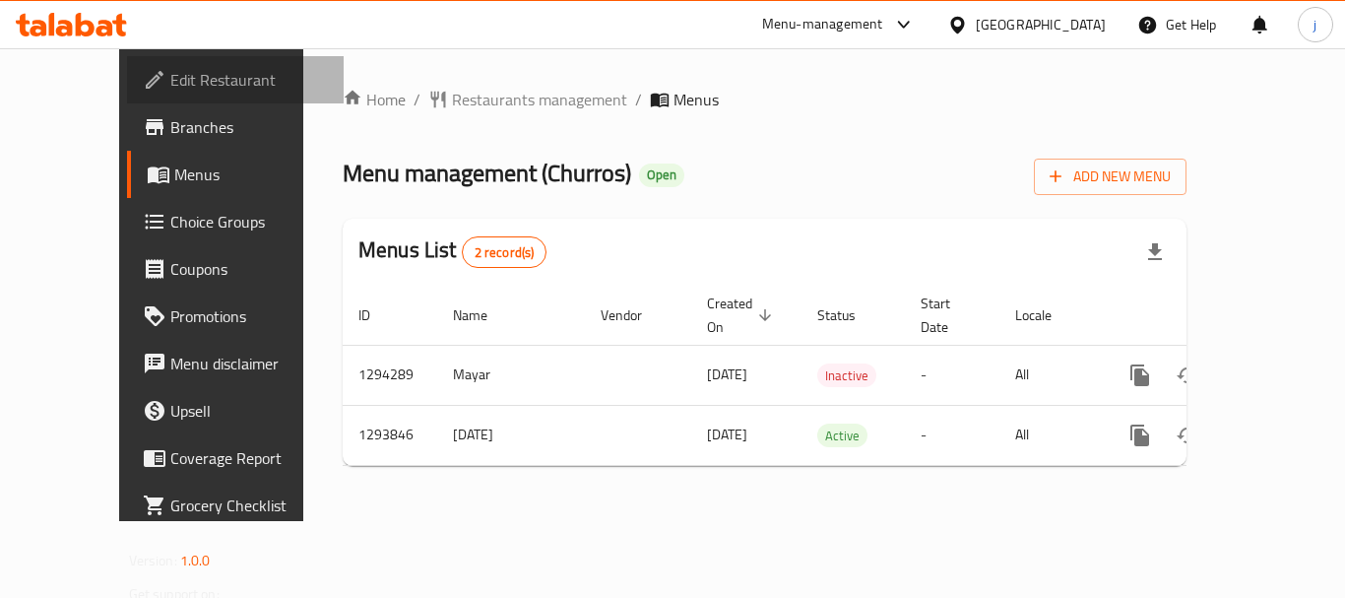
click at [170, 81] on span "Edit Restaurant" at bounding box center [249, 80] width 158 height 24
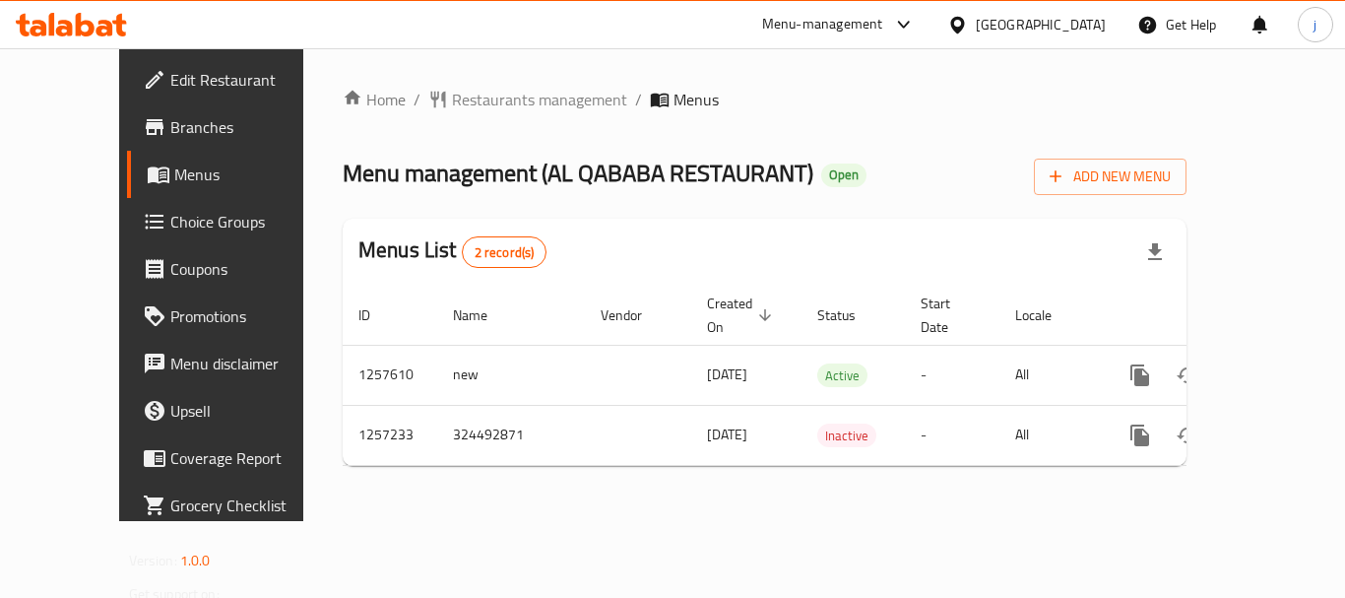
click at [1077, 32] on div "[GEOGRAPHIC_DATA]" at bounding box center [1041, 25] width 130 height 22
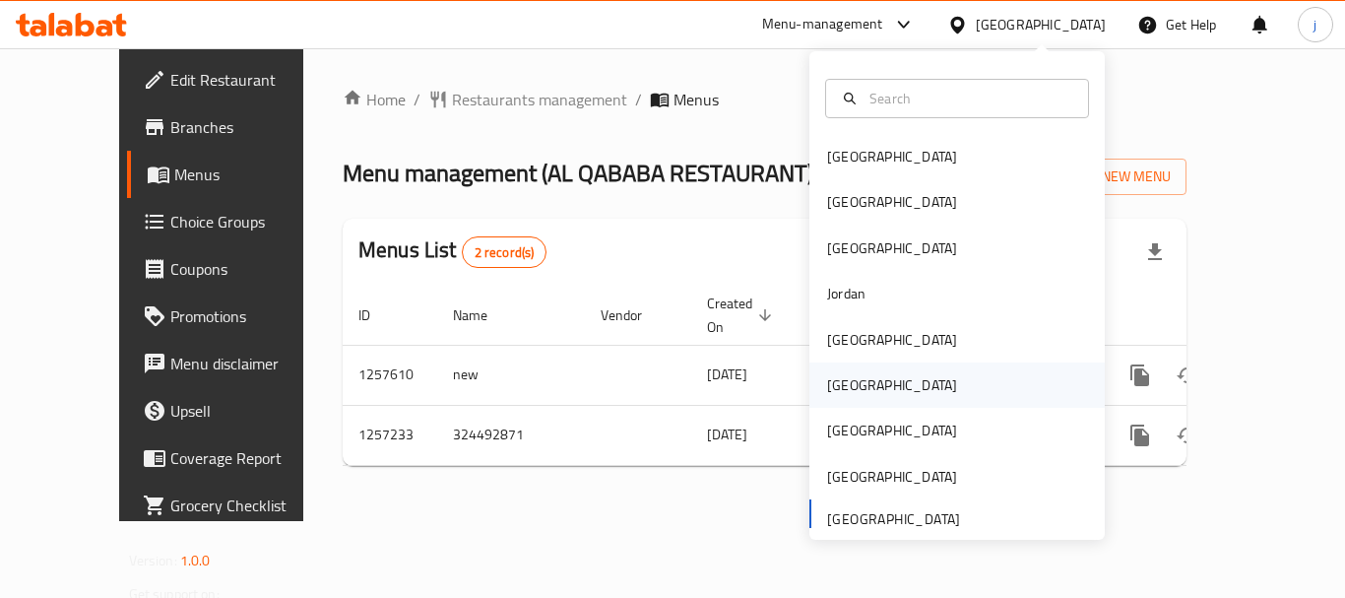
click at [836, 386] on div "[GEOGRAPHIC_DATA]" at bounding box center [892, 385] width 130 height 22
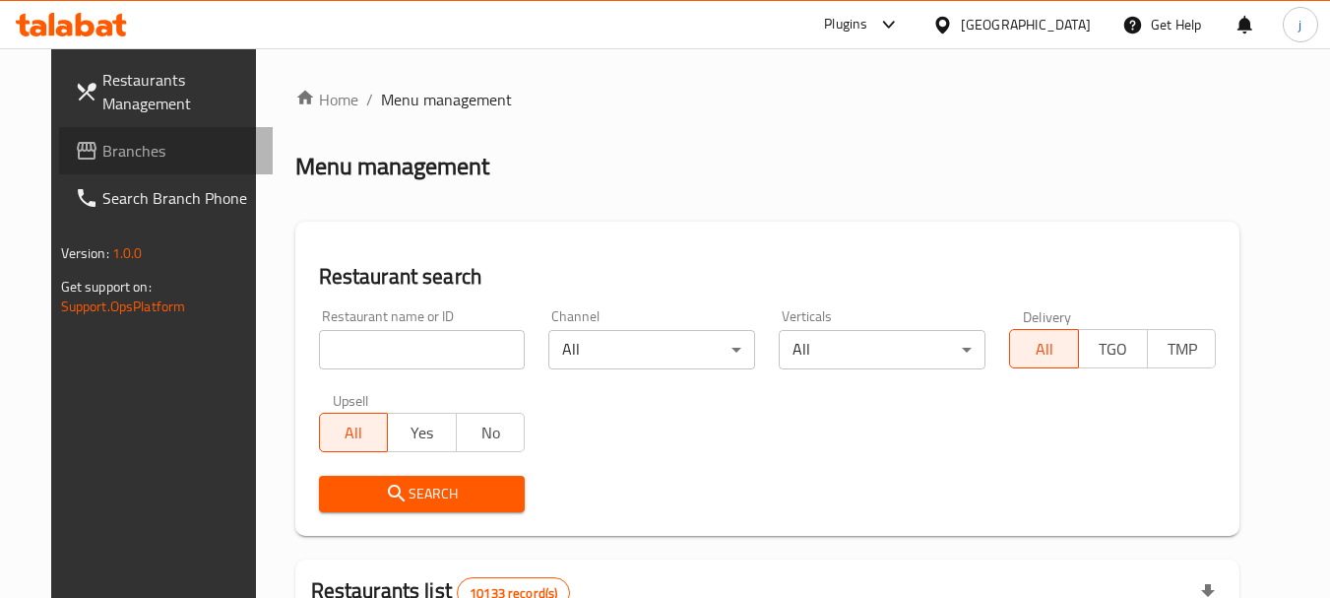
click at [129, 163] on link "Branches" at bounding box center [166, 150] width 215 height 47
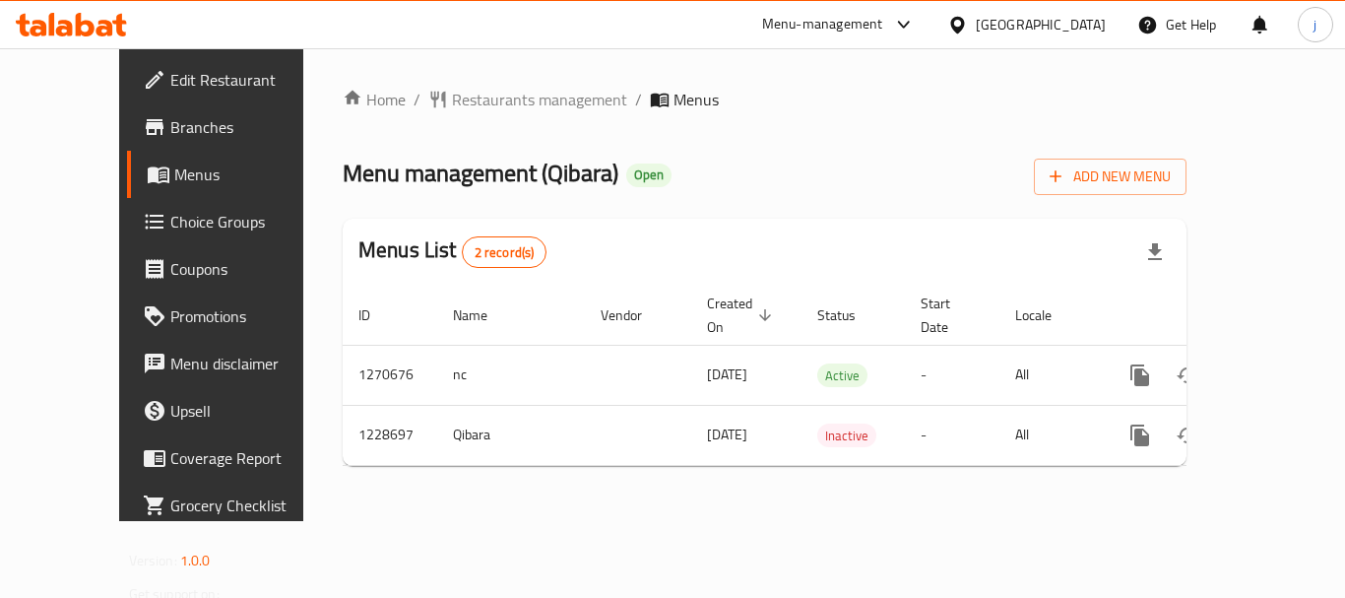
click at [1097, 26] on div "[GEOGRAPHIC_DATA]" at bounding box center [1041, 25] width 130 height 22
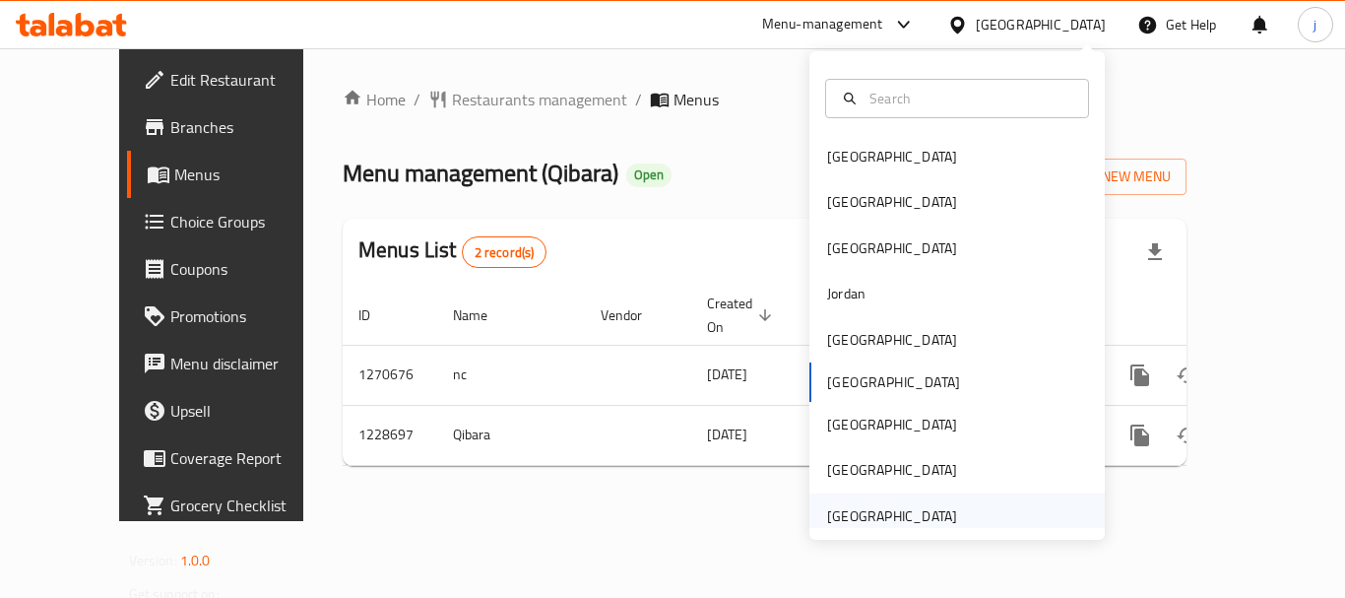
click at [866, 503] on div "United Arab Emirates" at bounding box center [891, 515] width 161 height 45
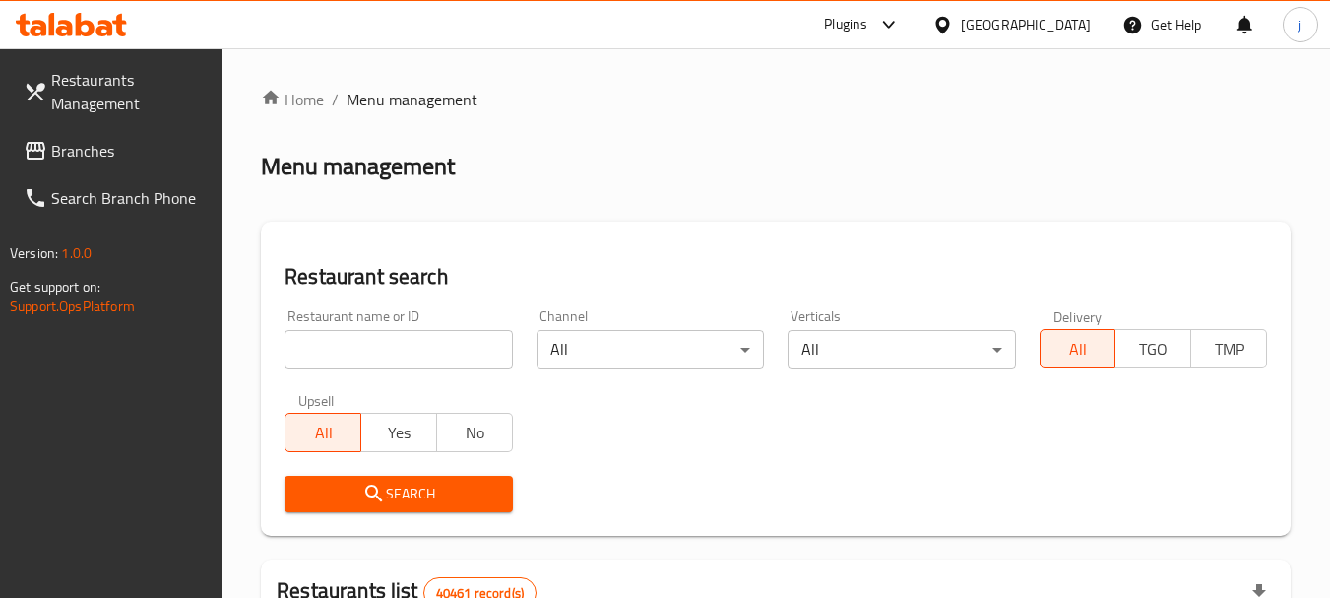
click at [102, 140] on span "Branches" at bounding box center [129, 151] width 156 height 24
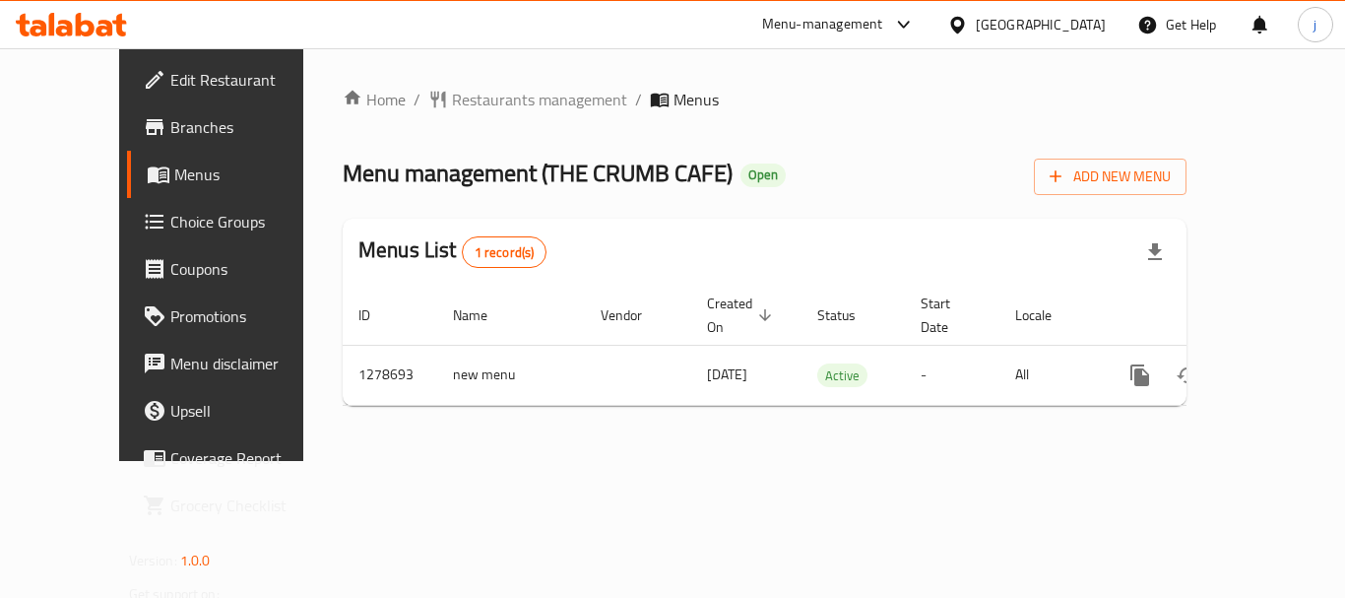
click at [1018, 26] on div "[GEOGRAPHIC_DATA]" at bounding box center [1041, 25] width 130 height 22
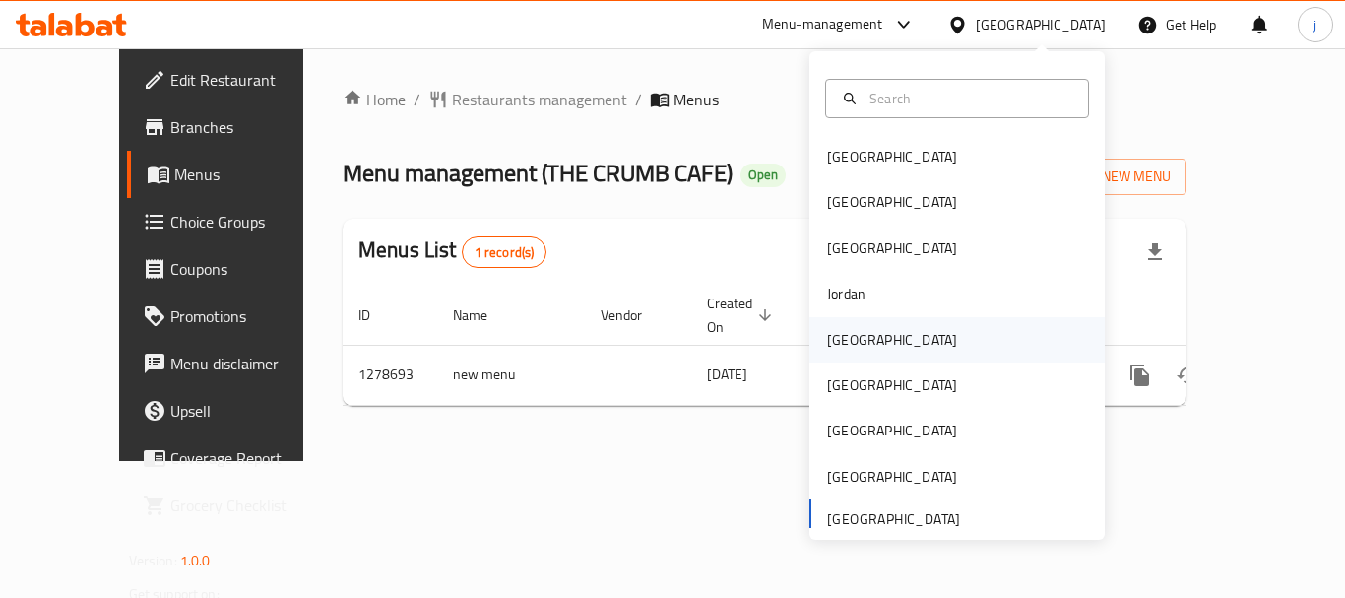
click at [864, 353] on div "[GEOGRAPHIC_DATA]" at bounding box center [891, 339] width 161 height 45
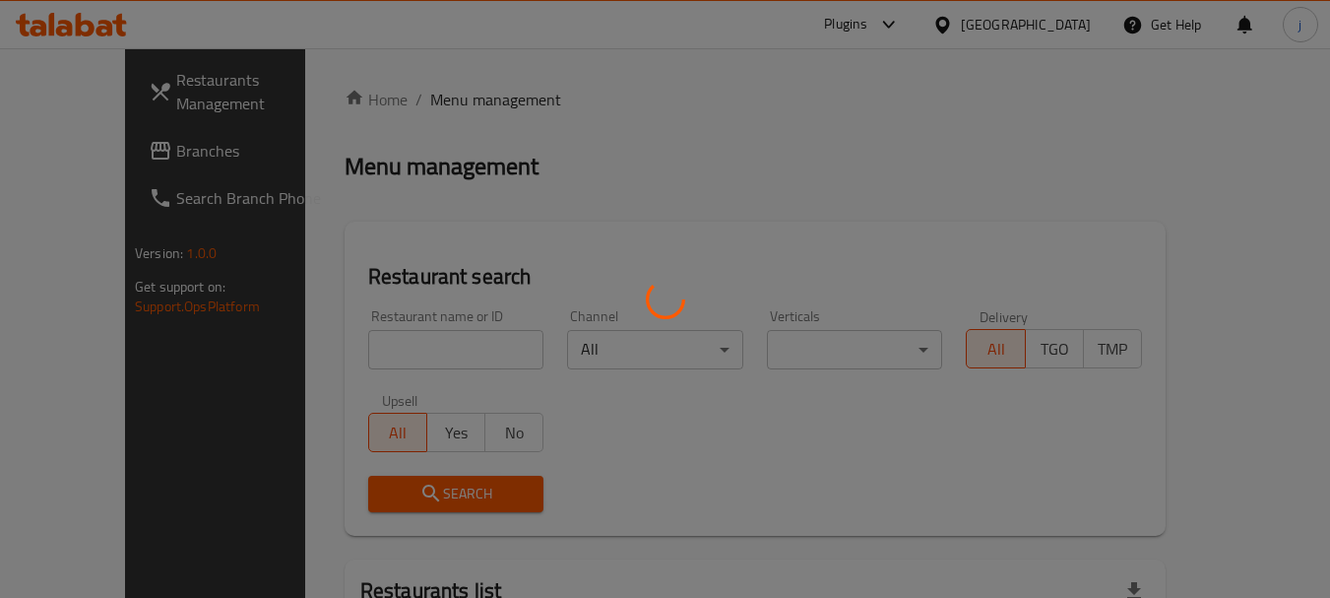
click at [175, 133] on div at bounding box center [665, 299] width 1330 height 598
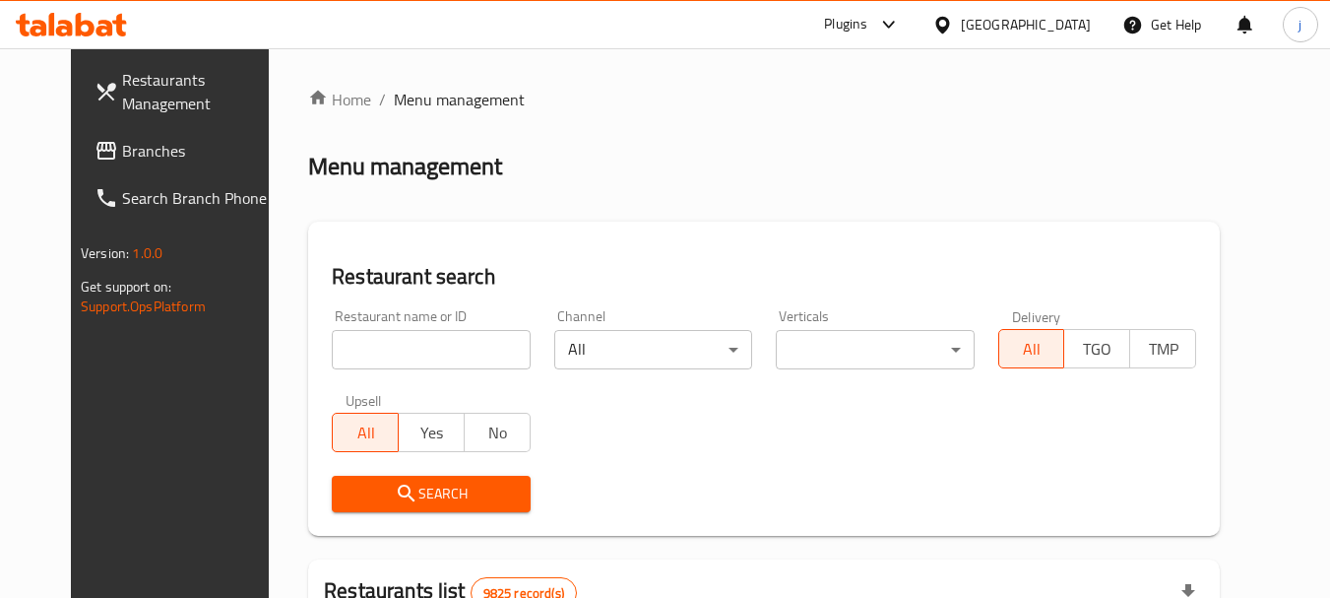
click at [107, 146] on div at bounding box center [665, 299] width 1330 height 598
click at [122, 146] on span "Branches" at bounding box center [200, 151] width 156 height 24
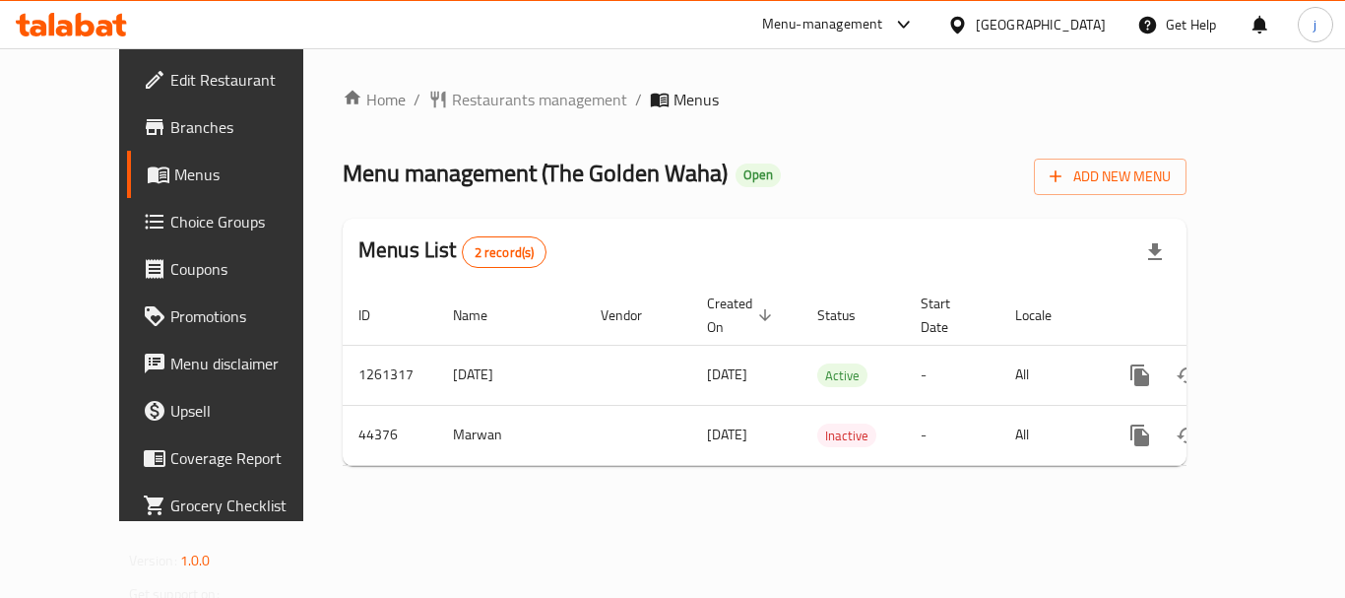
click at [127, 64] on link "Edit Restaurant" at bounding box center [235, 79] width 217 height 47
click at [1068, 24] on div "[GEOGRAPHIC_DATA]" at bounding box center [1041, 25] width 130 height 22
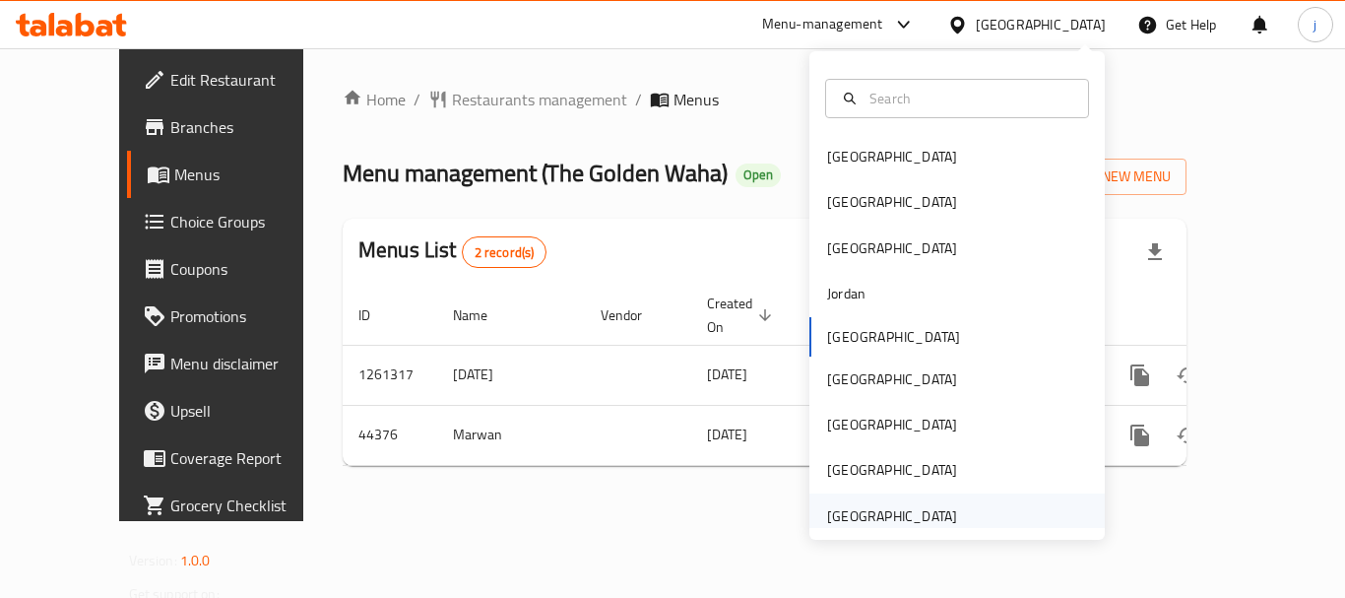
click at [901, 519] on div "[GEOGRAPHIC_DATA]" at bounding box center [892, 516] width 130 height 22
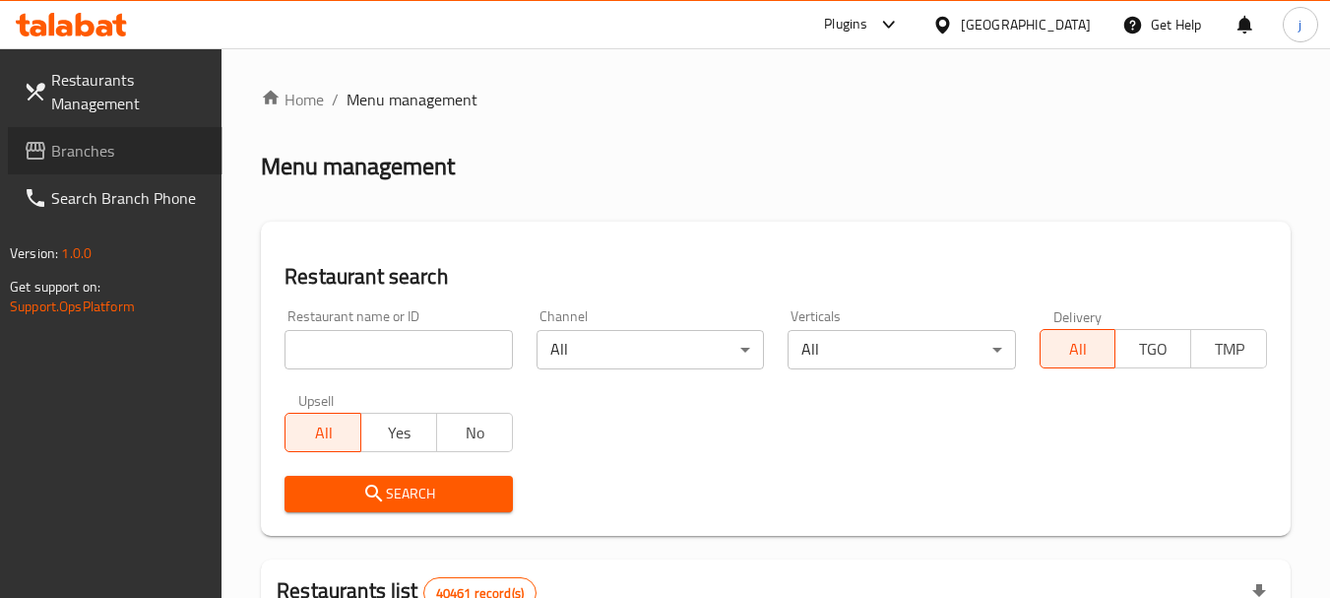
click at [68, 159] on span "Branches" at bounding box center [129, 151] width 156 height 24
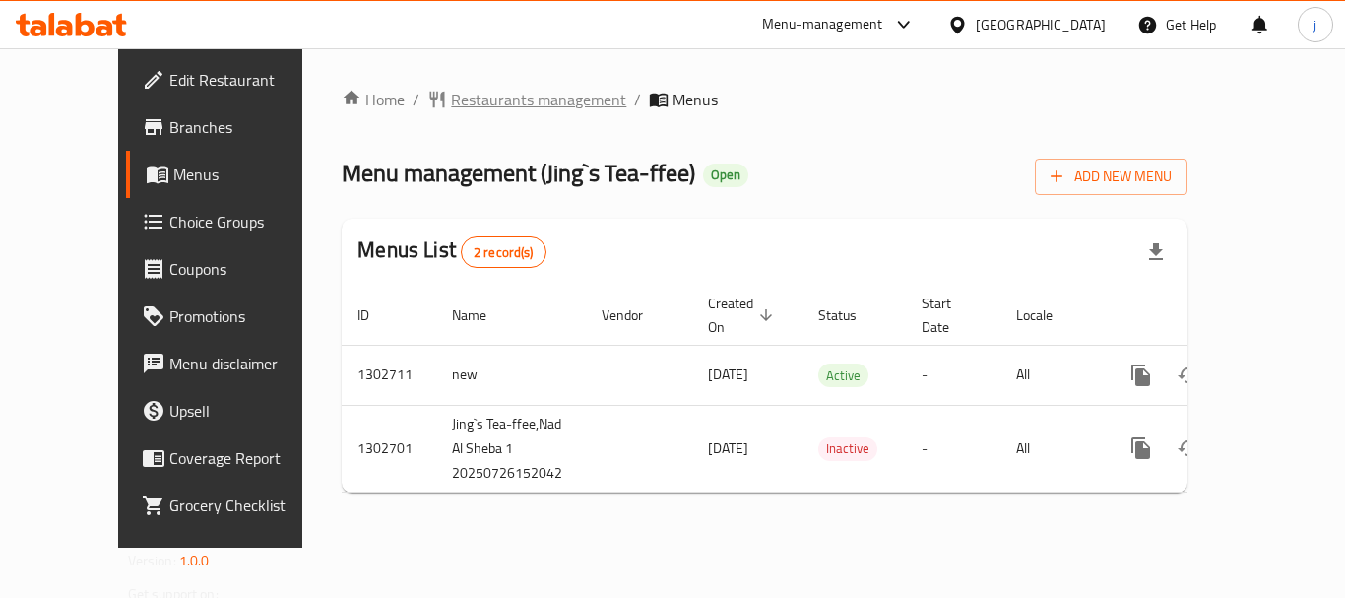
click at [451, 107] on span "Restaurants management" at bounding box center [538, 100] width 175 height 24
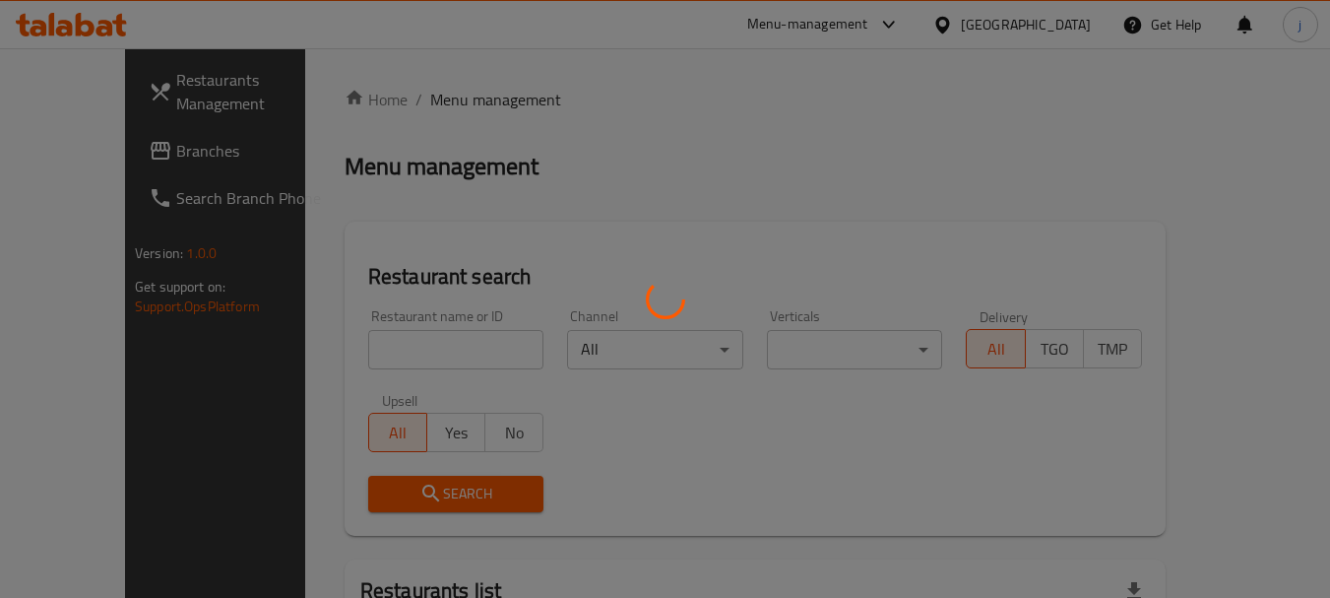
click at [125, 149] on div at bounding box center [665, 299] width 1330 height 598
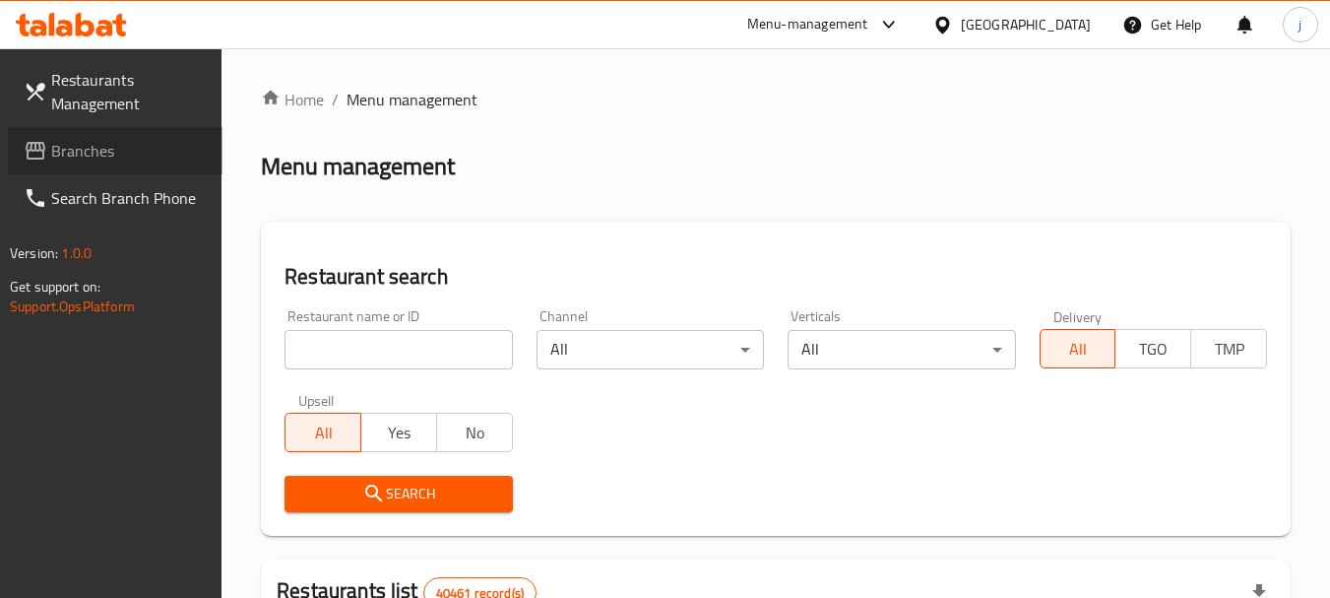
click at [88, 153] on span "Branches" at bounding box center [129, 151] width 156 height 24
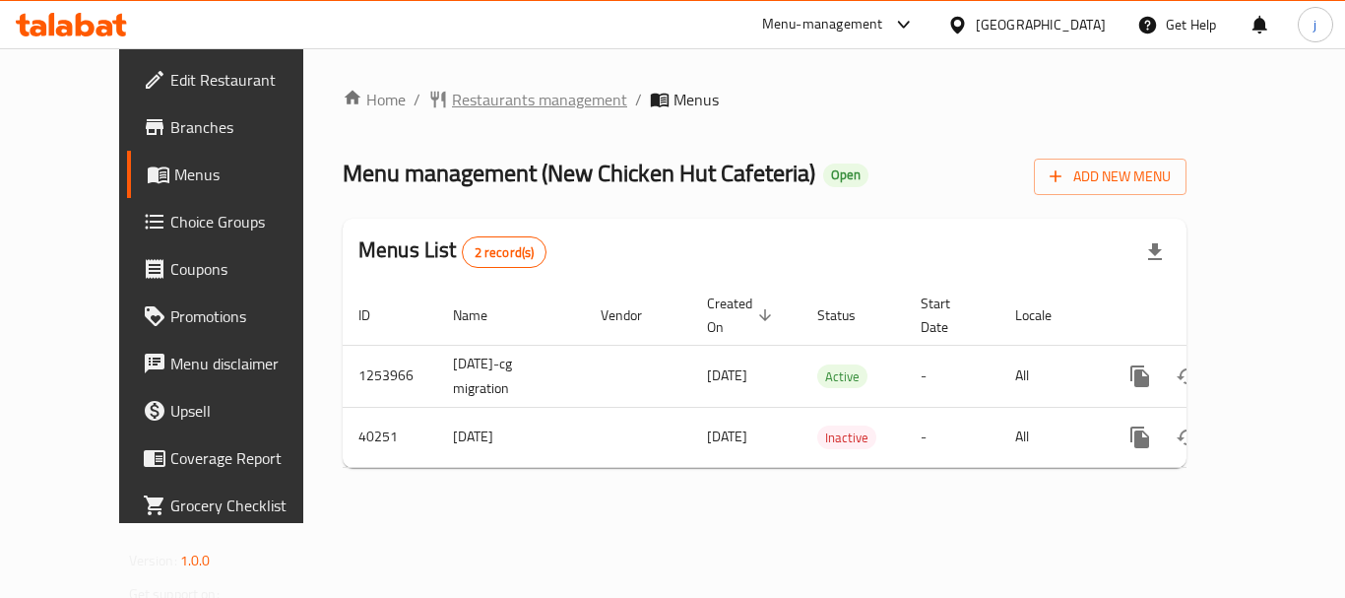
click at [459, 98] on span "Restaurants management" at bounding box center [539, 100] width 175 height 24
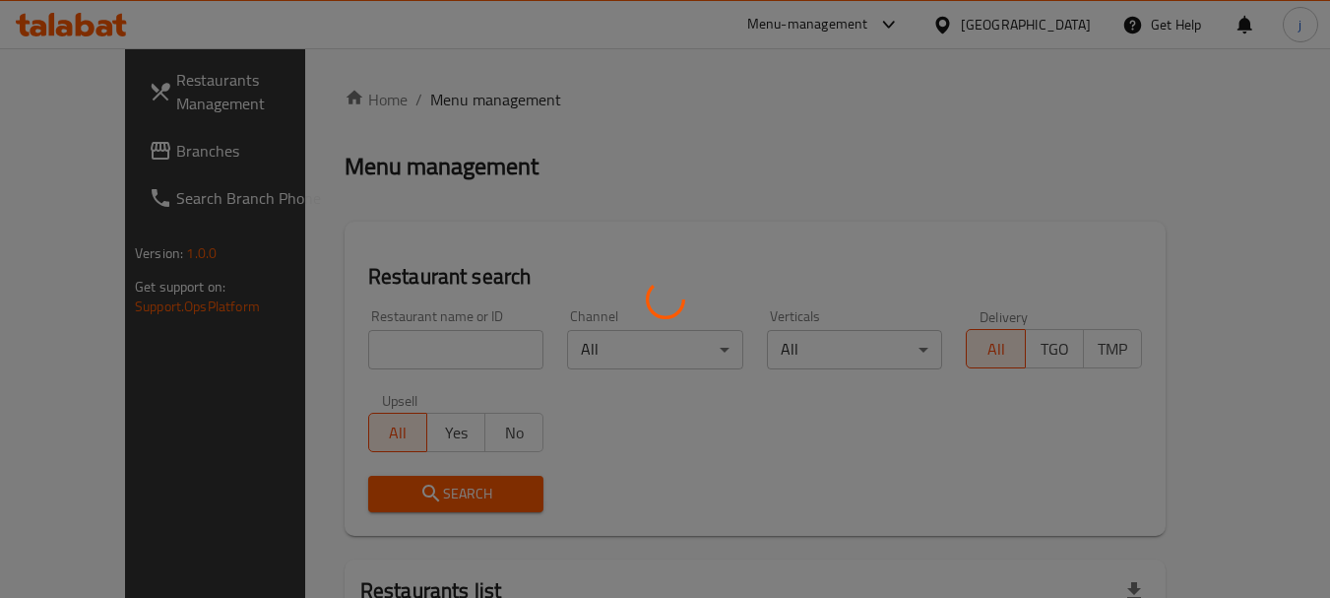
click at [67, 144] on div at bounding box center [665, 299] width 1330 height 598
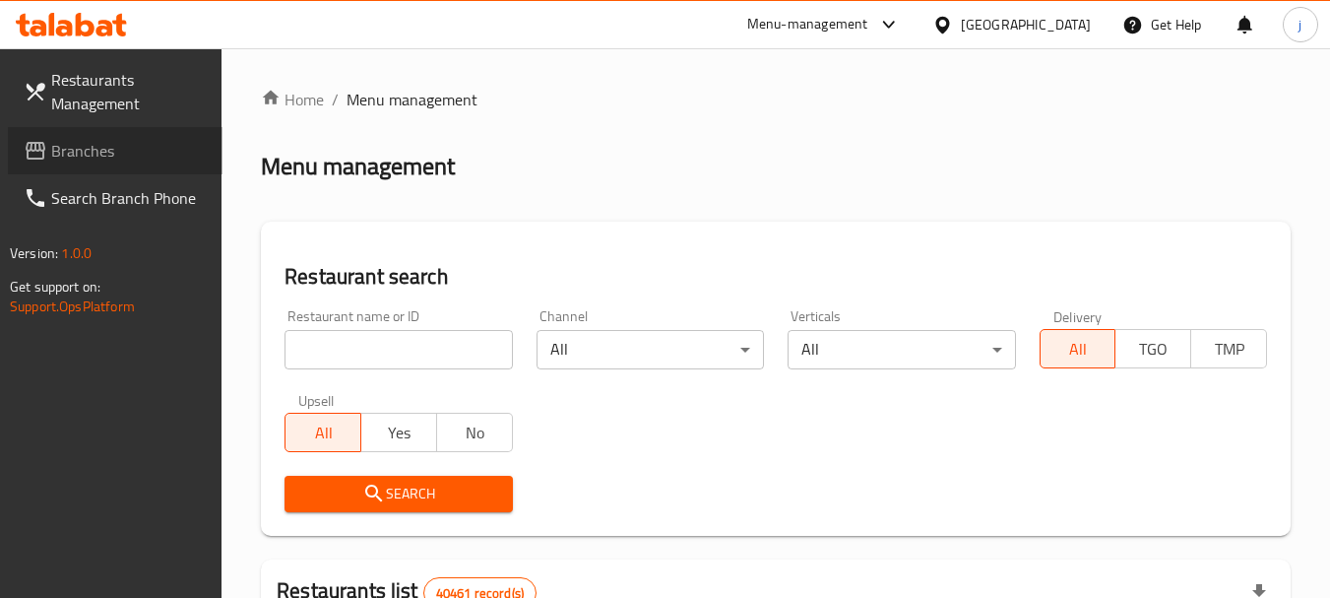
click at [67, 144] on span "Branches" at bounding box center [129, 151] width 156 height 24
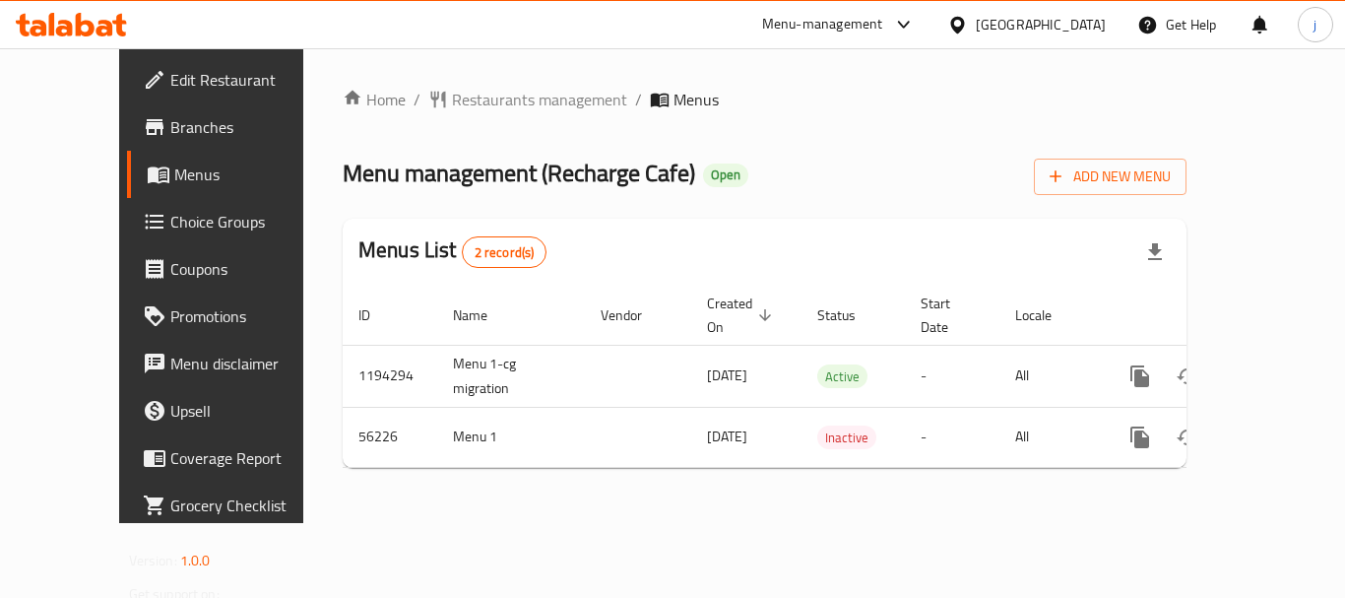
click at [170, 74] on span "Edit Restaurant" at bounding box center [249, 80] width 158 height 24
